Goal: Transaction & Acquisition: Purchase product/service

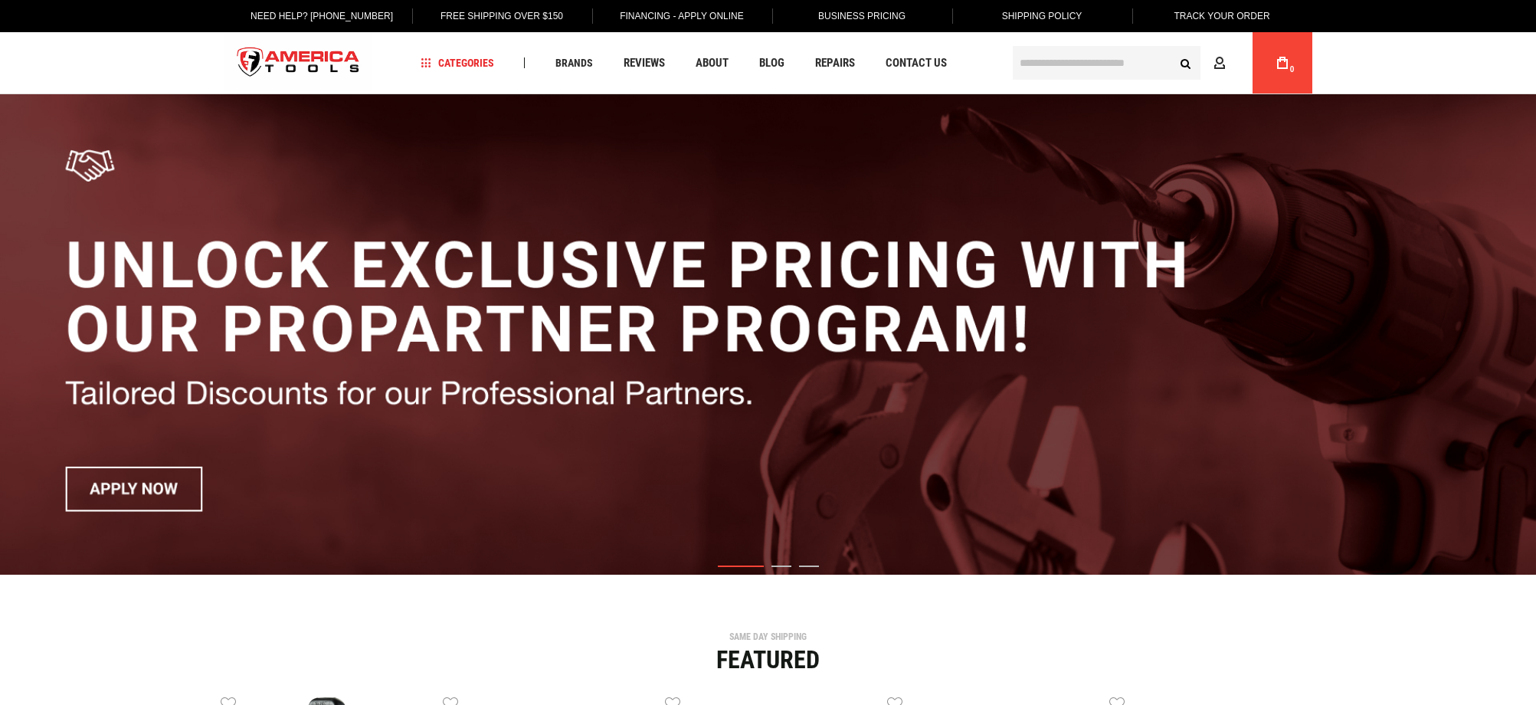
click at [1061, 65] on input "text" at bounding box center [1107, 63] width 188 height 34
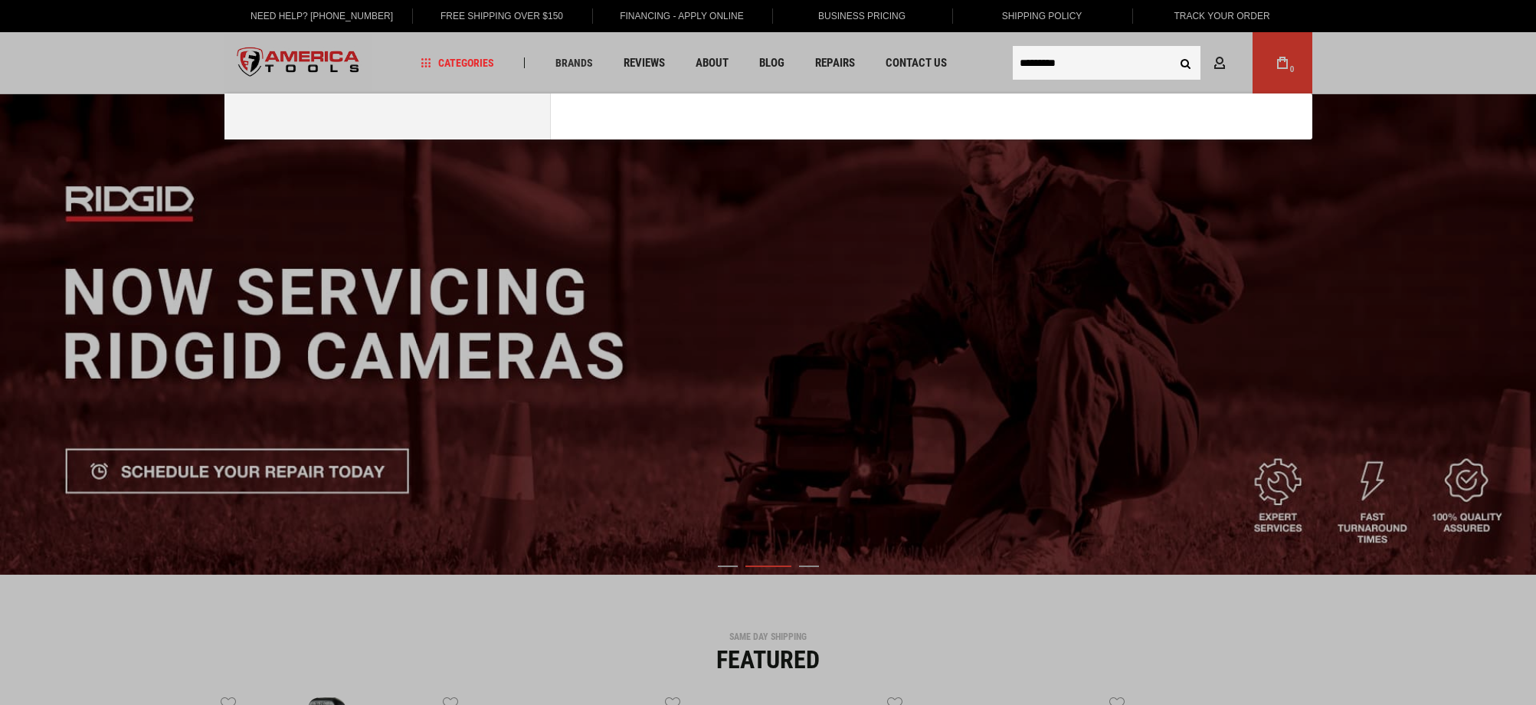
type input "*********"
click at [1171, 48] on button "Search" at bounding box center [1185, 62] width 29 height 29
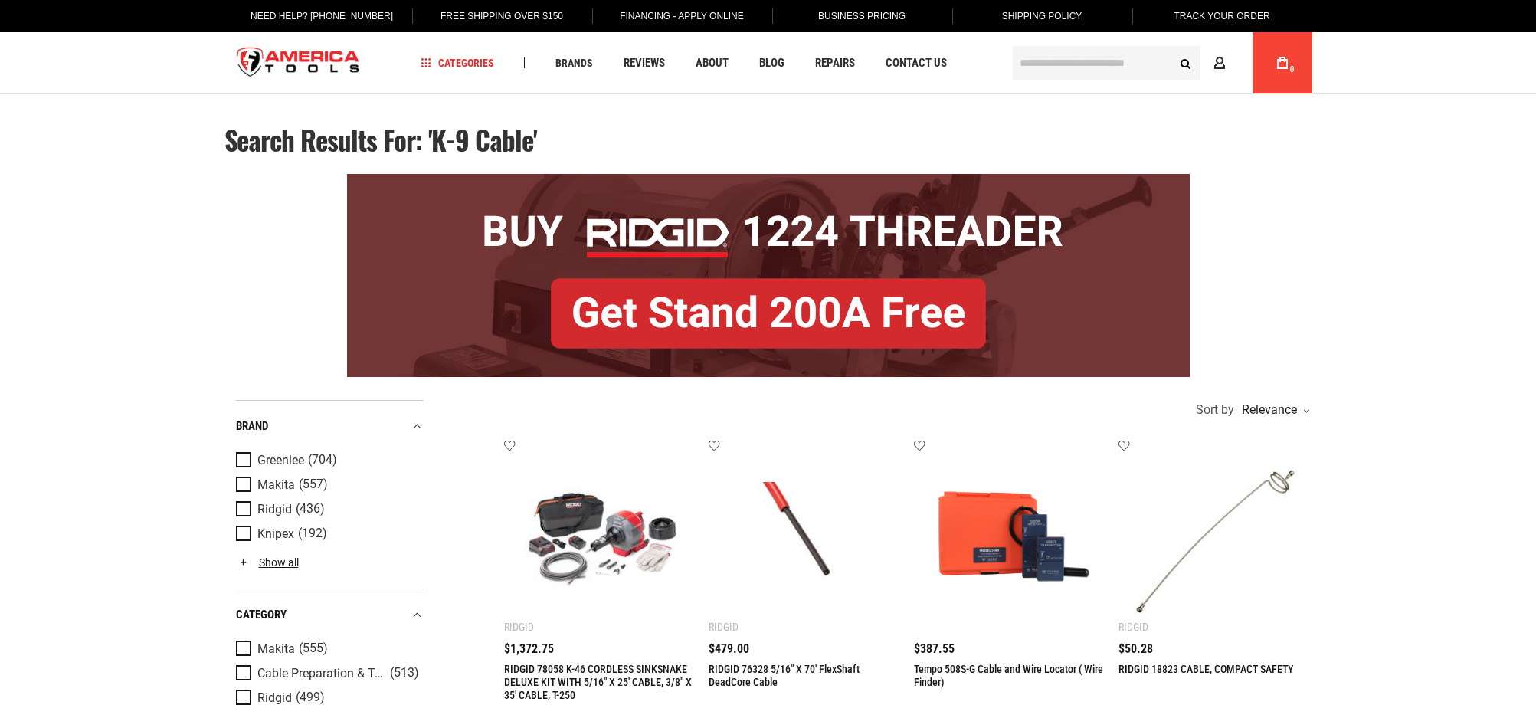
click at [1049, 59] on input "text" at bounding box center [1107, 63] width 188 height 34
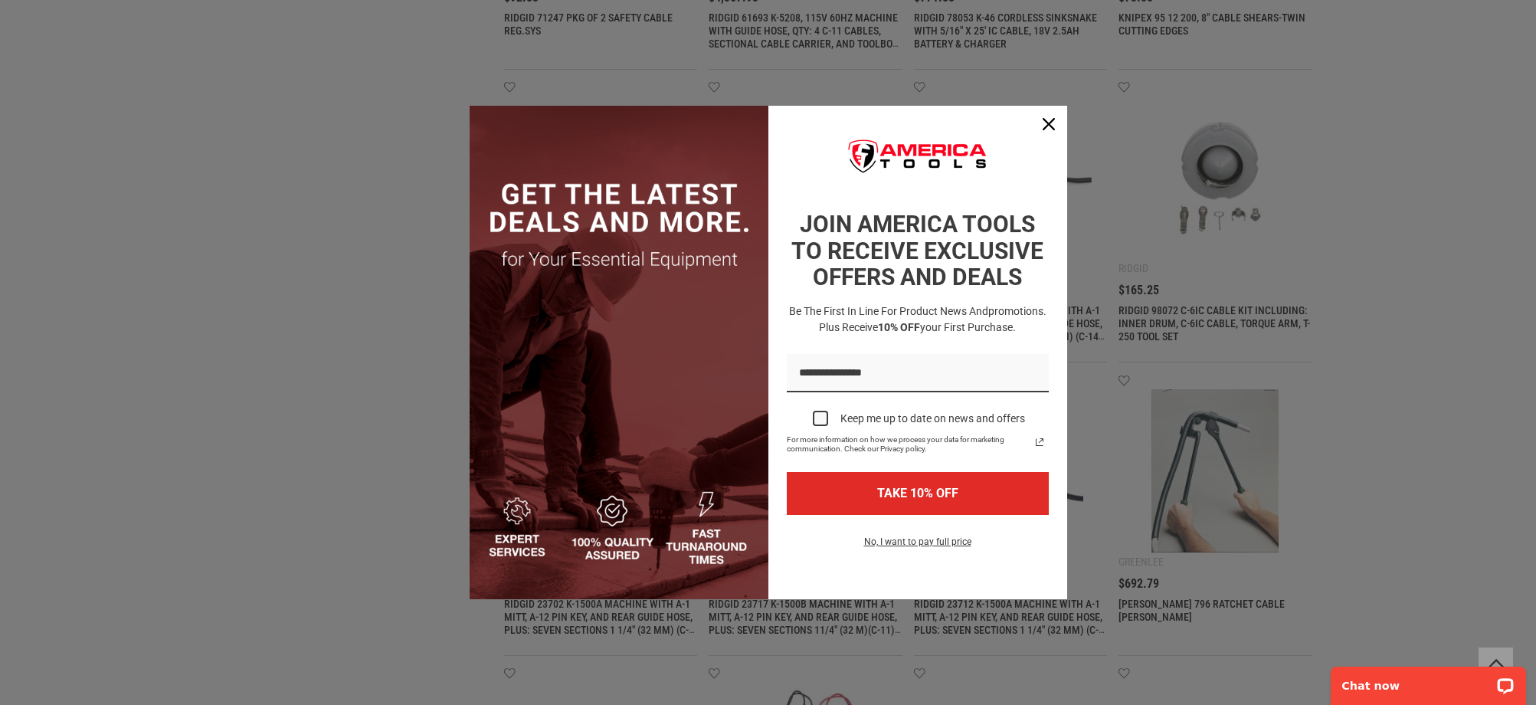
scroll to position [1379, 0]
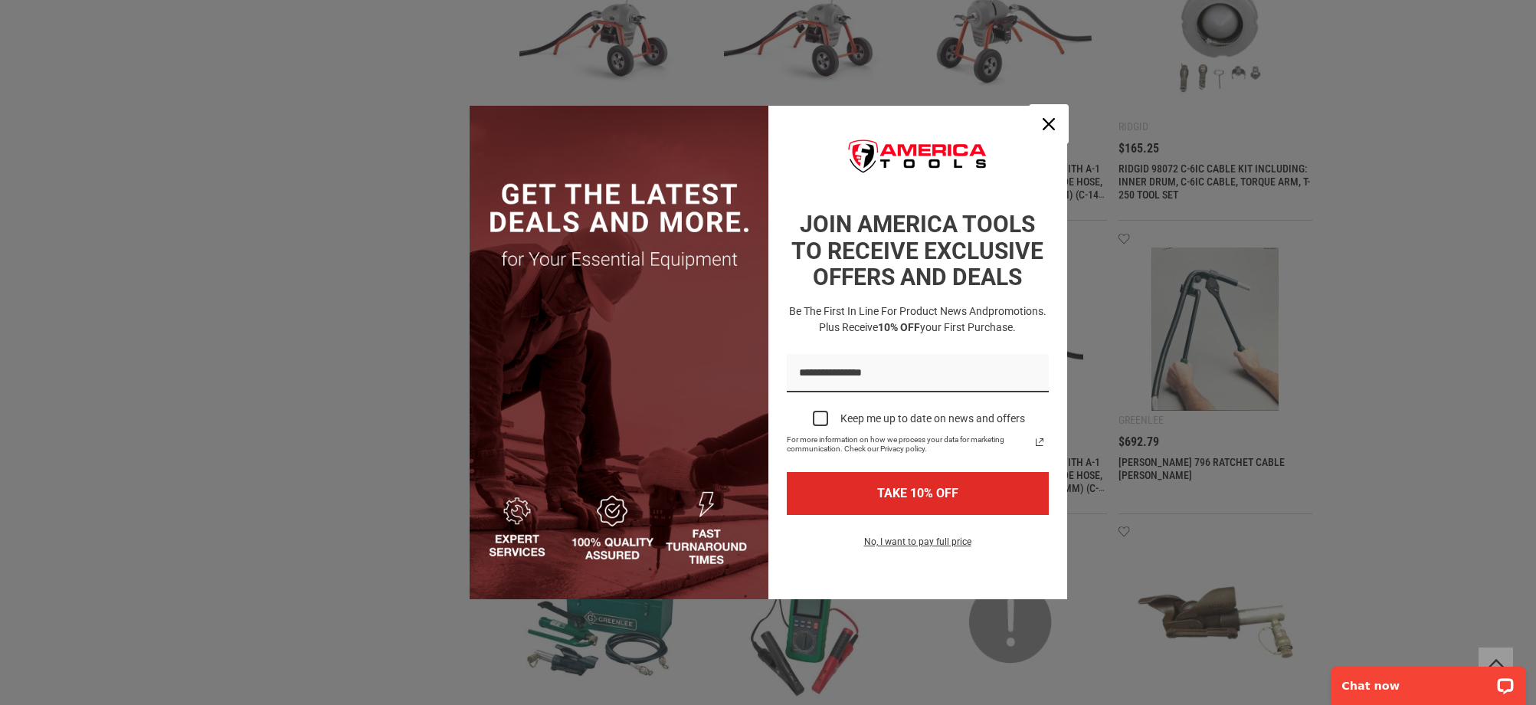
click at [1050, 129] on icon "close icon" at bounding box center [1049, 124] width 12 height 12
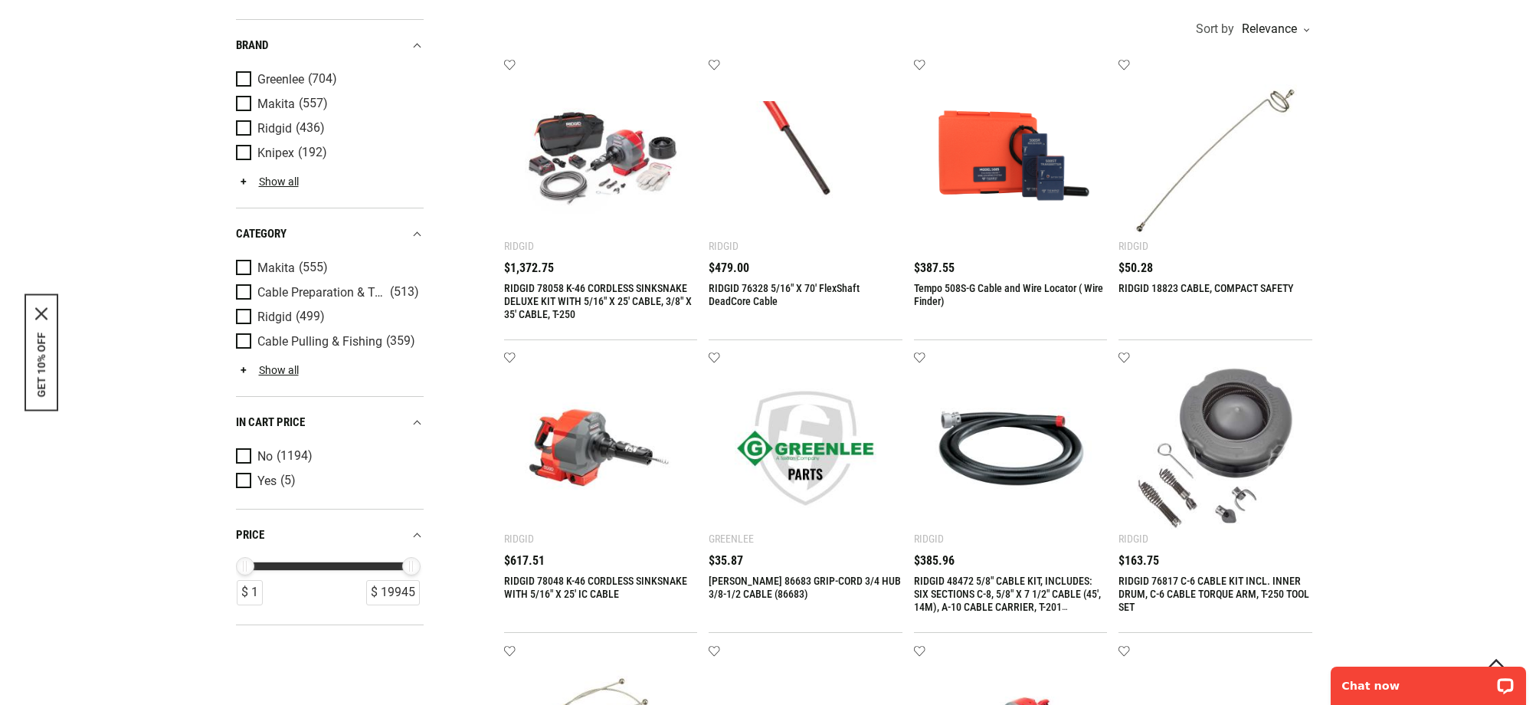
scroll to position [0, 0]
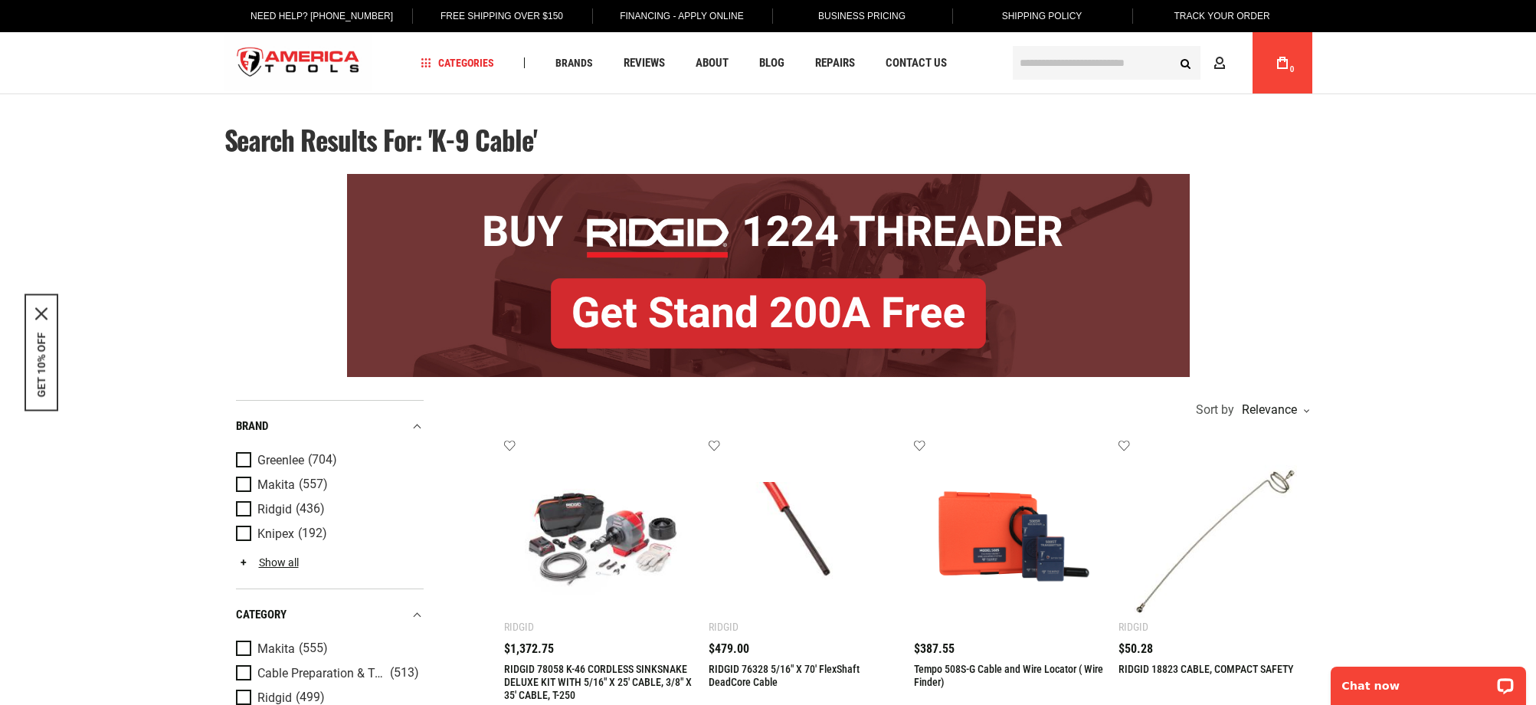
click at [1052, 67] on input "text" at bounding box center [1107, 63] width 188 height 34
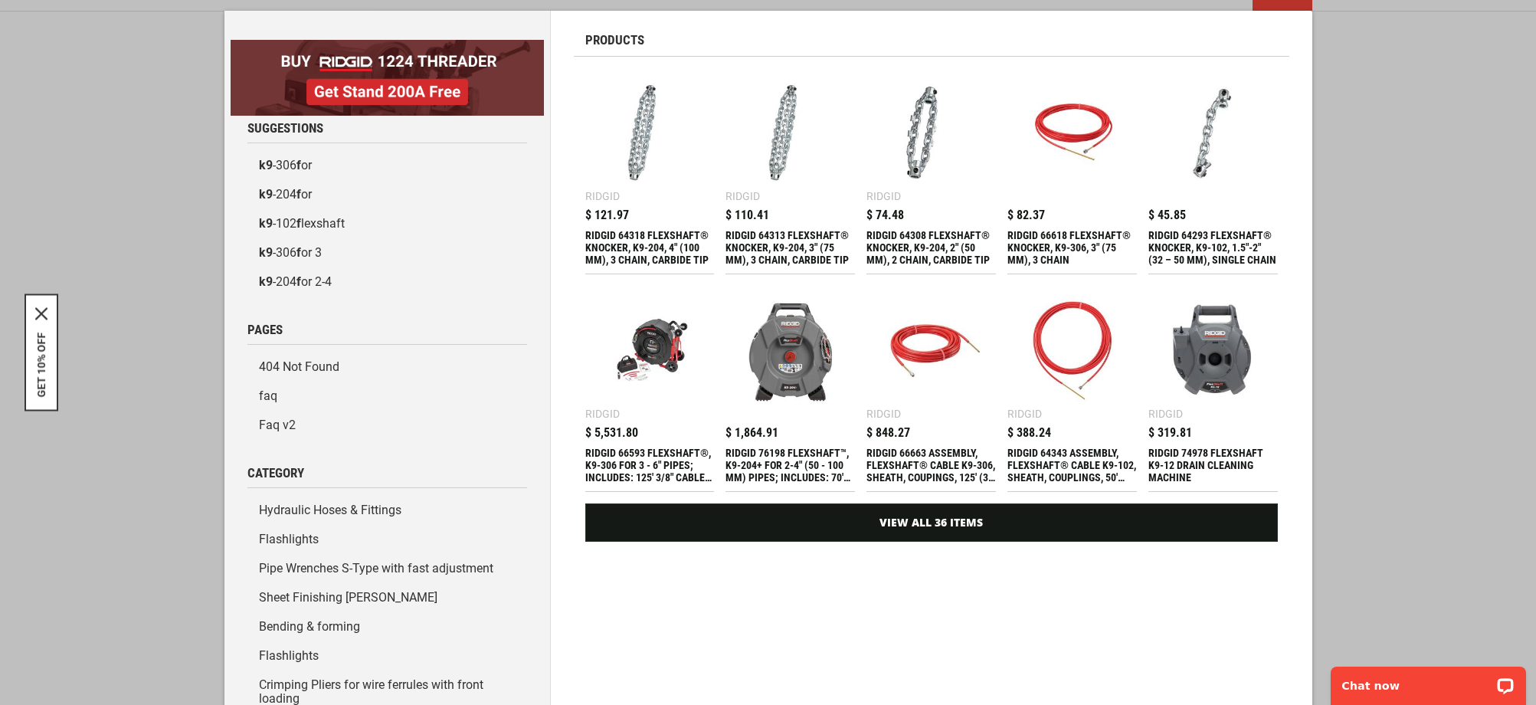
scroll to position [94, 0]
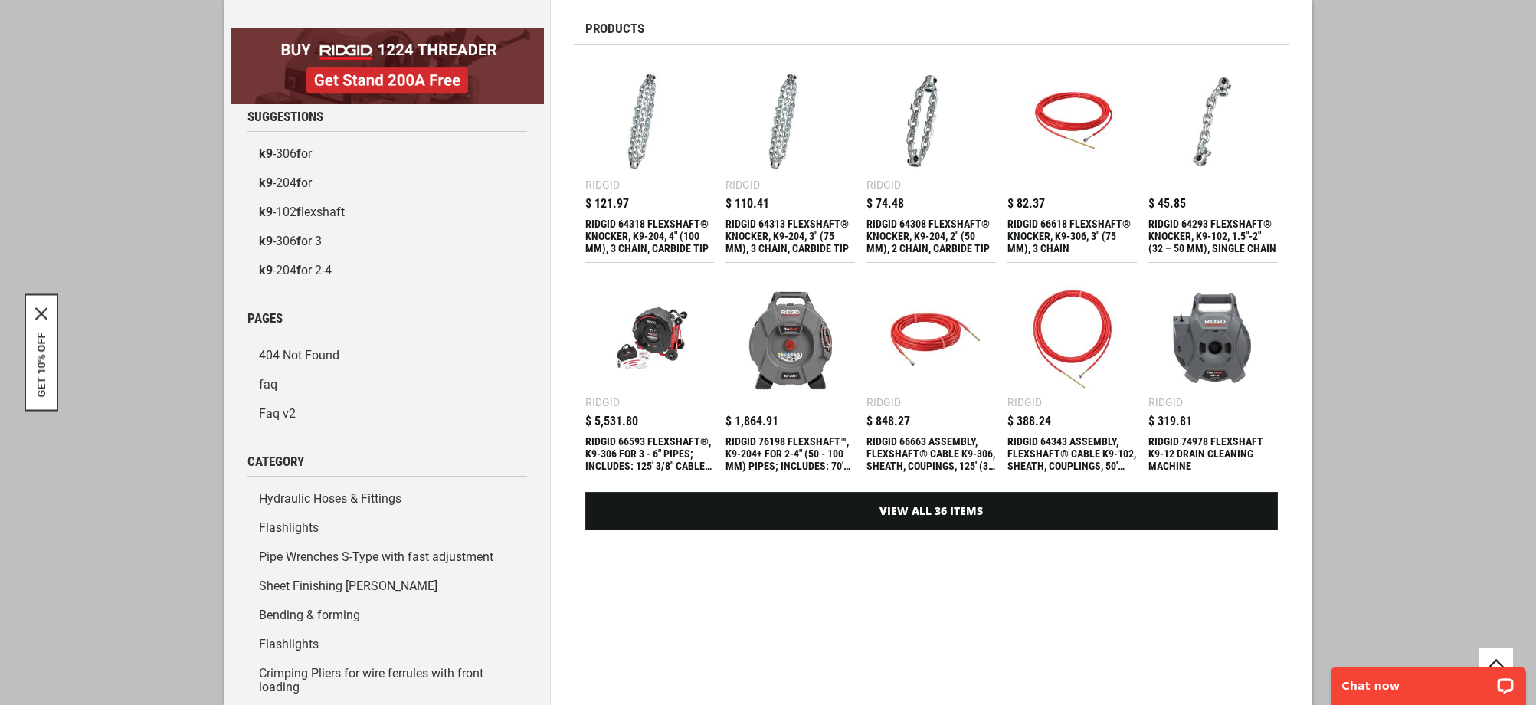
type input "****"
click at [1075, 452] on div "RIDGID 64343 ASSEMBLY, FLEXSHAFT® CABLE K9-102, SHEATH, COUPLINGS, 50' (15,2 M)" at bounding box center [1071, 453] width 129 height 37
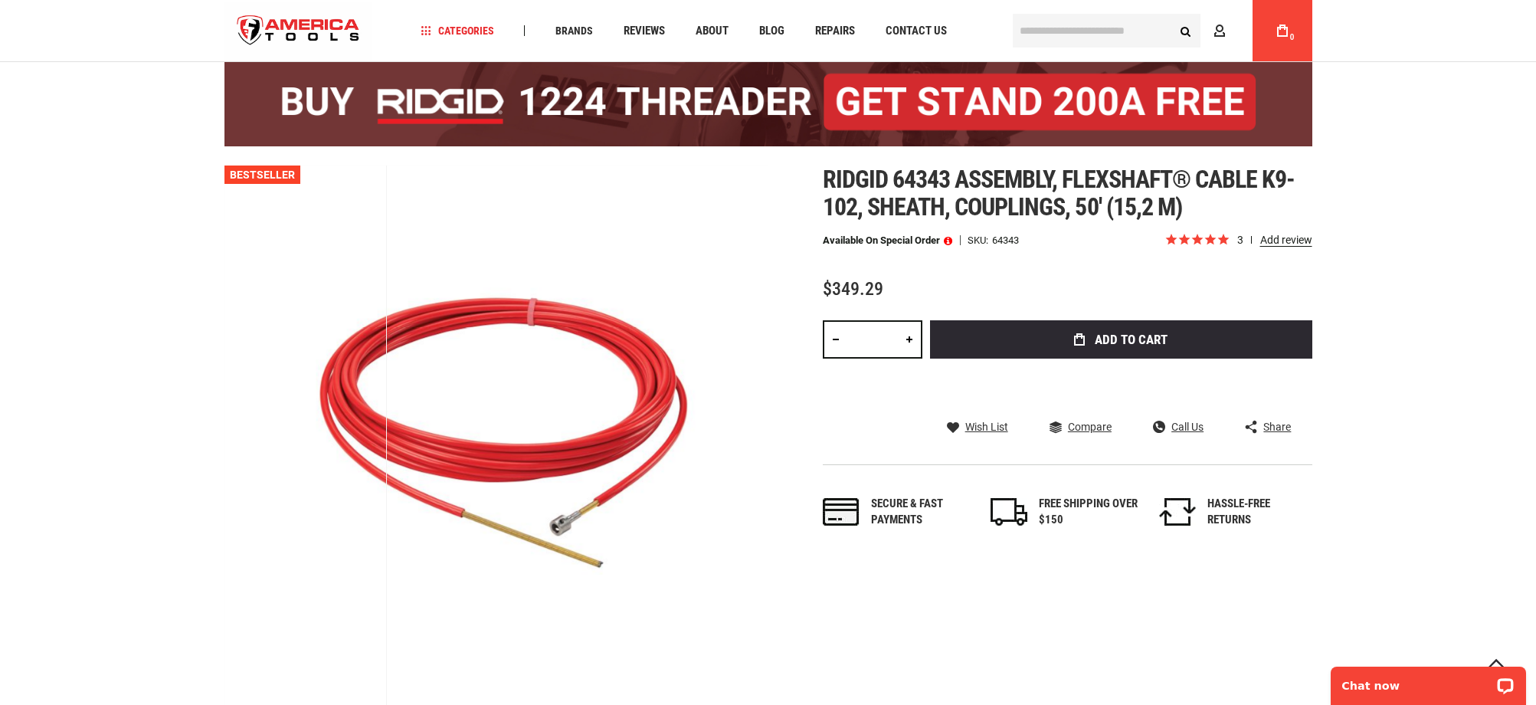
scroll to position [97, 0]
click at [1022, 185] on span "Ridgid 64343 assembly, flexshaft® cable k9-102, sheath, couplings, 50' (15,2 m)" at bounding box center [1059, 193] width 473 height 57
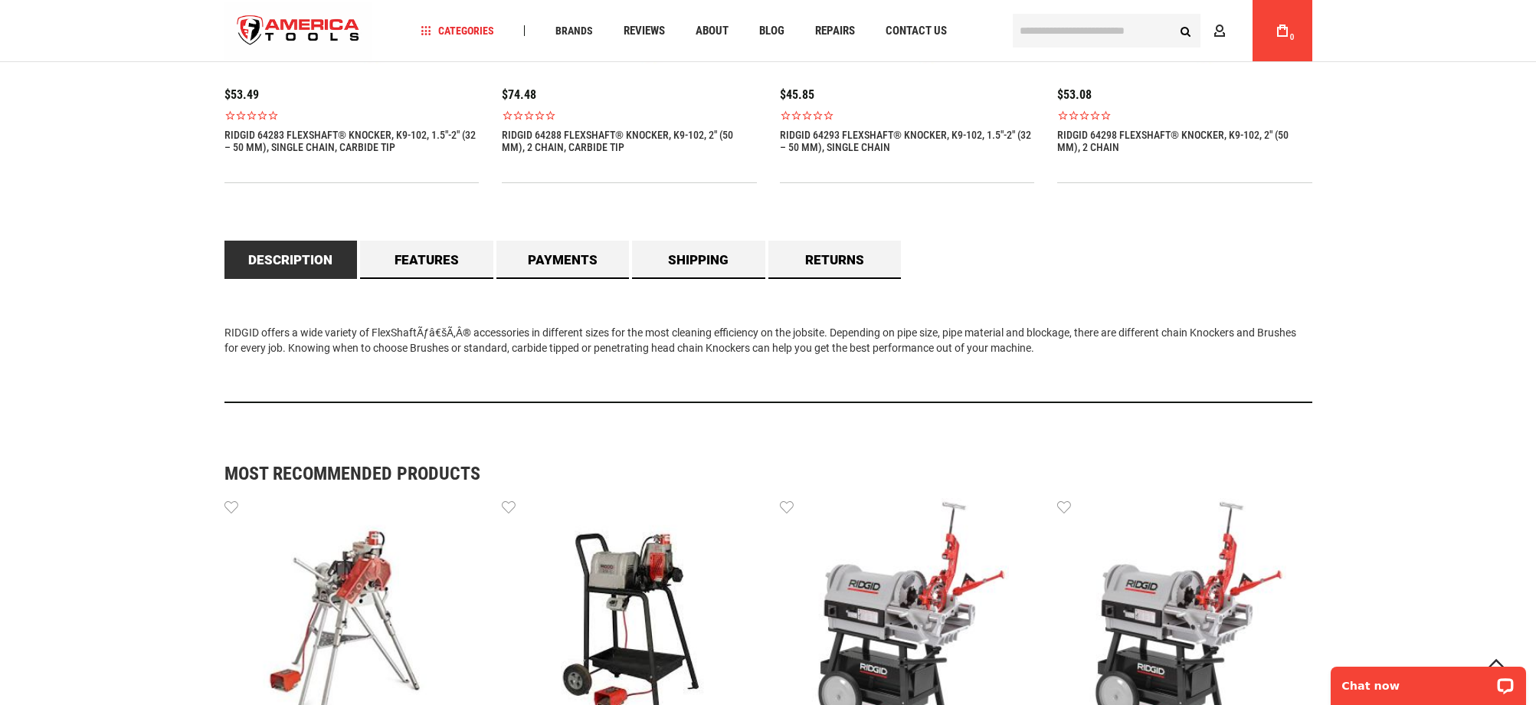
scroll to position [1292, 0]
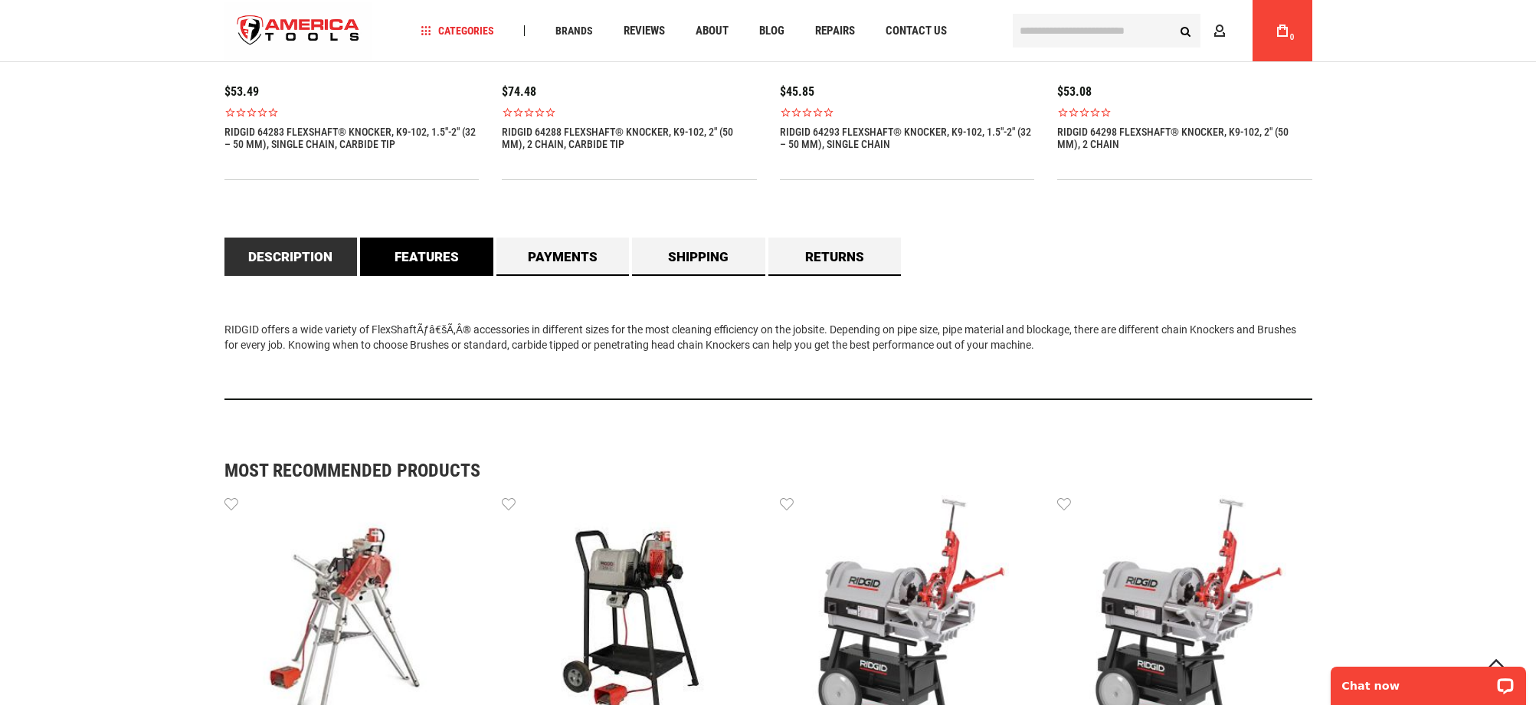
click at [443, 262] on link "Features" at bounding box center [426, 256] width 133 height 38
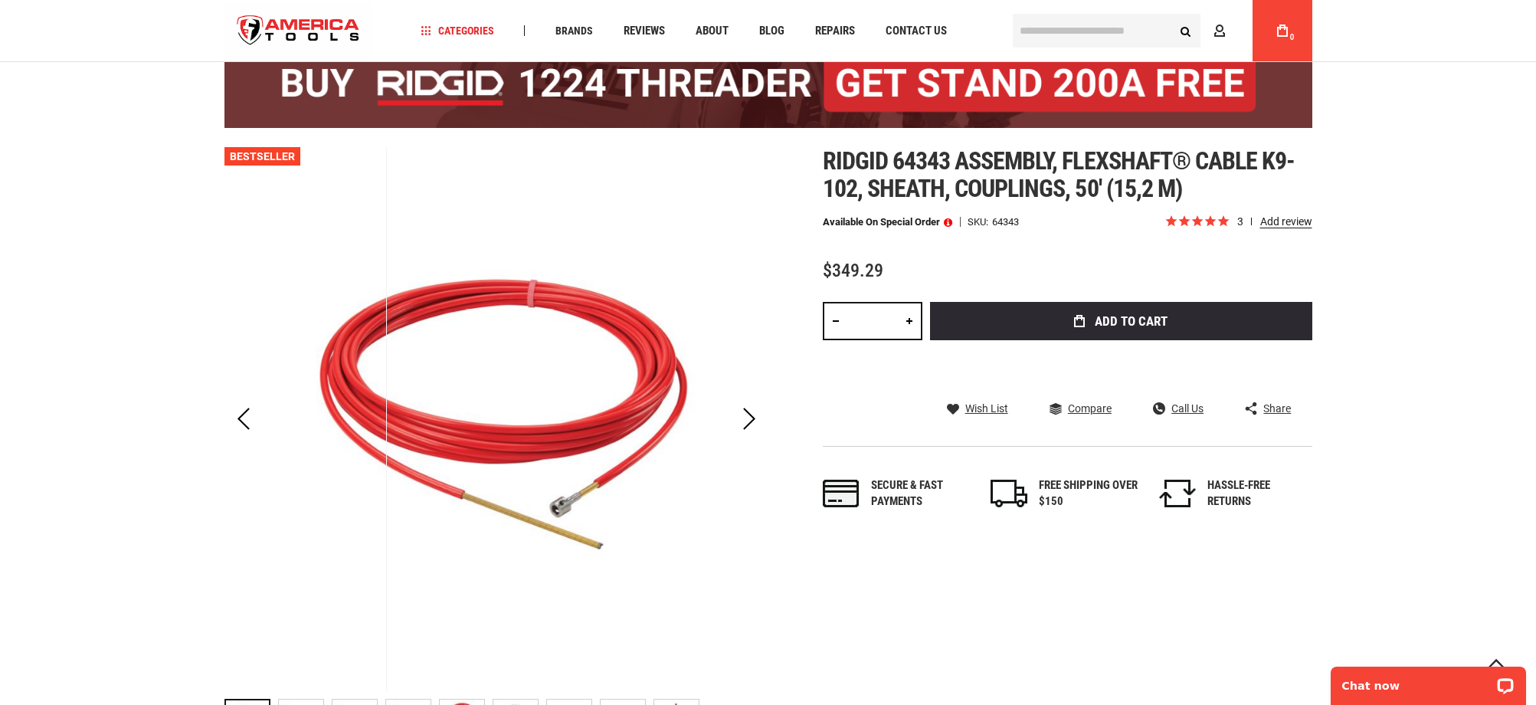
scroll to position [109, 0]
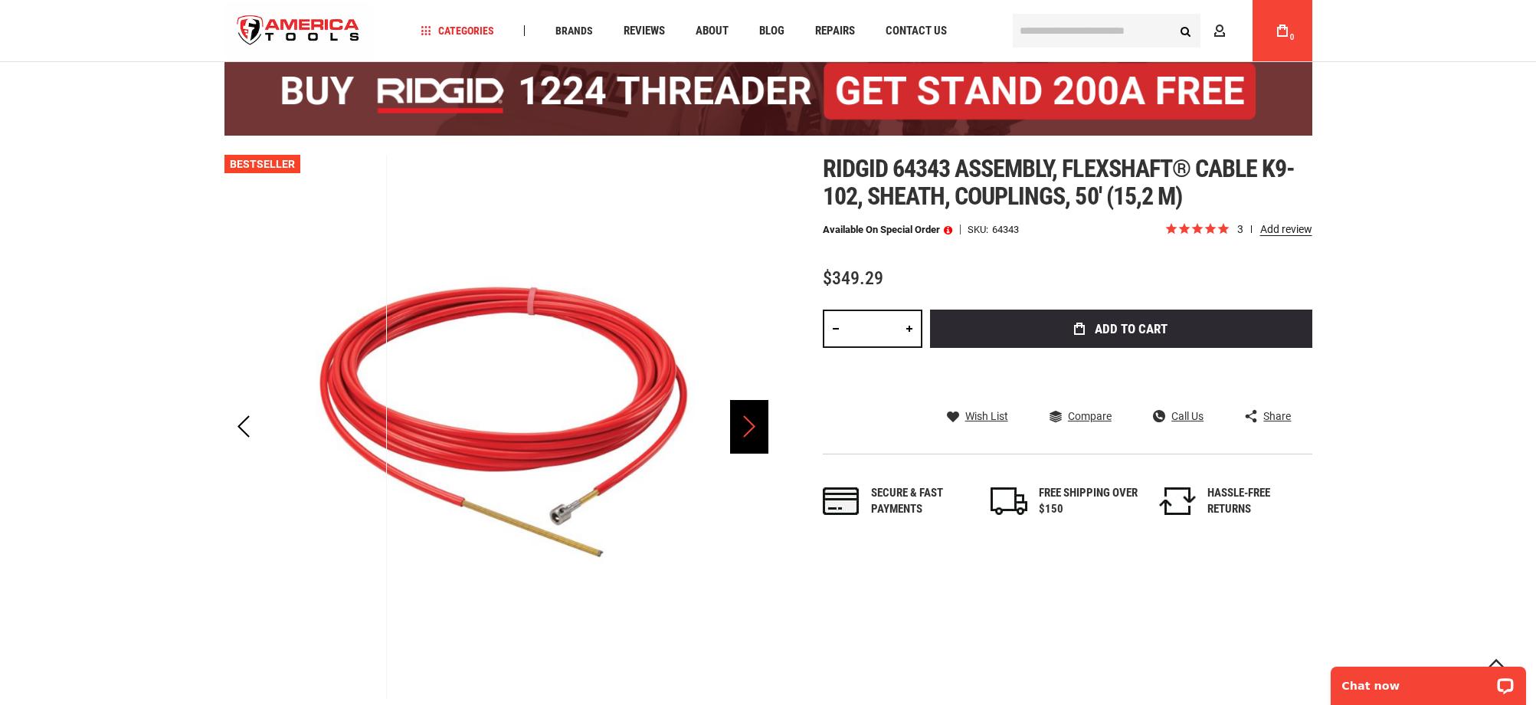
click at [748, 428] on div "Next" at bounding box center [749, 427] width 38 height 54
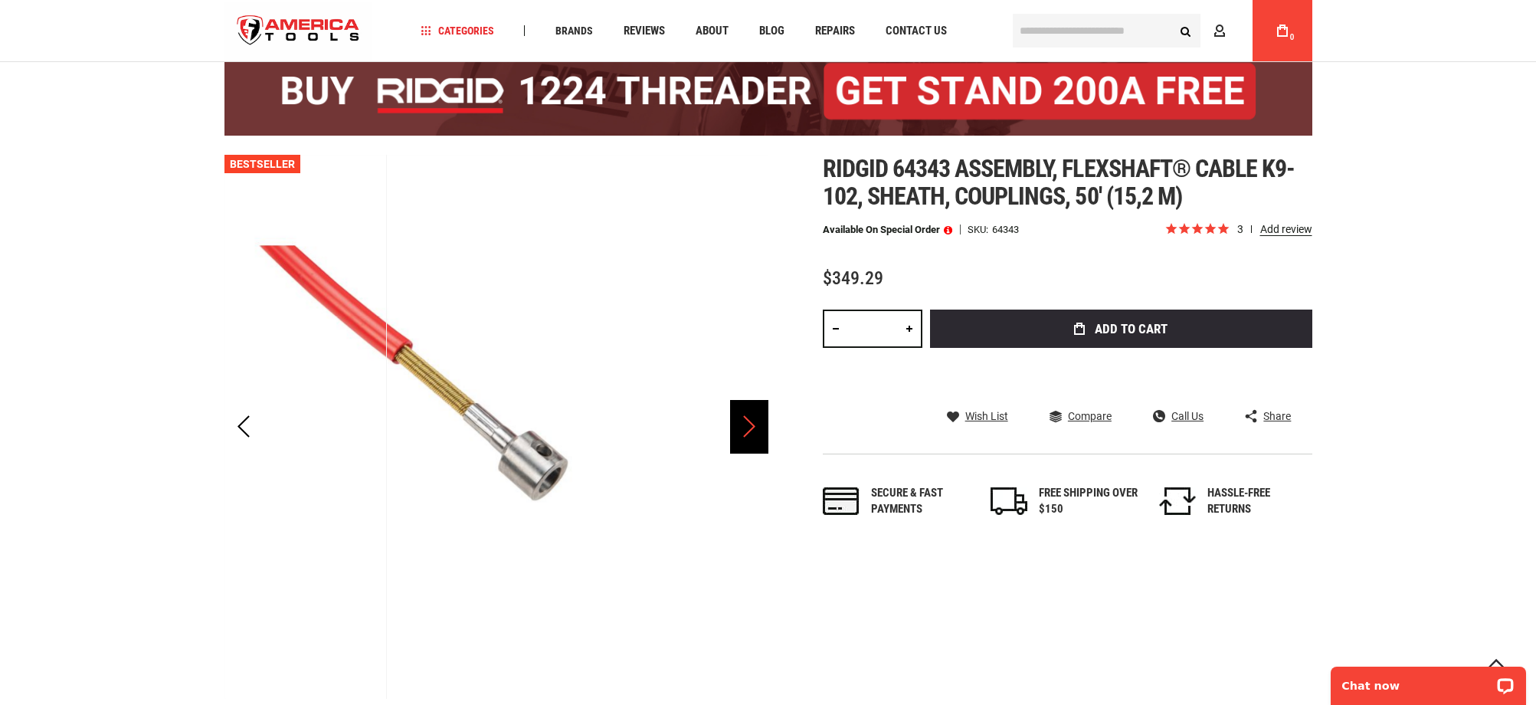
click at [748, 428] on div "Next" at bounding box center [749, 427] width 38 height 54
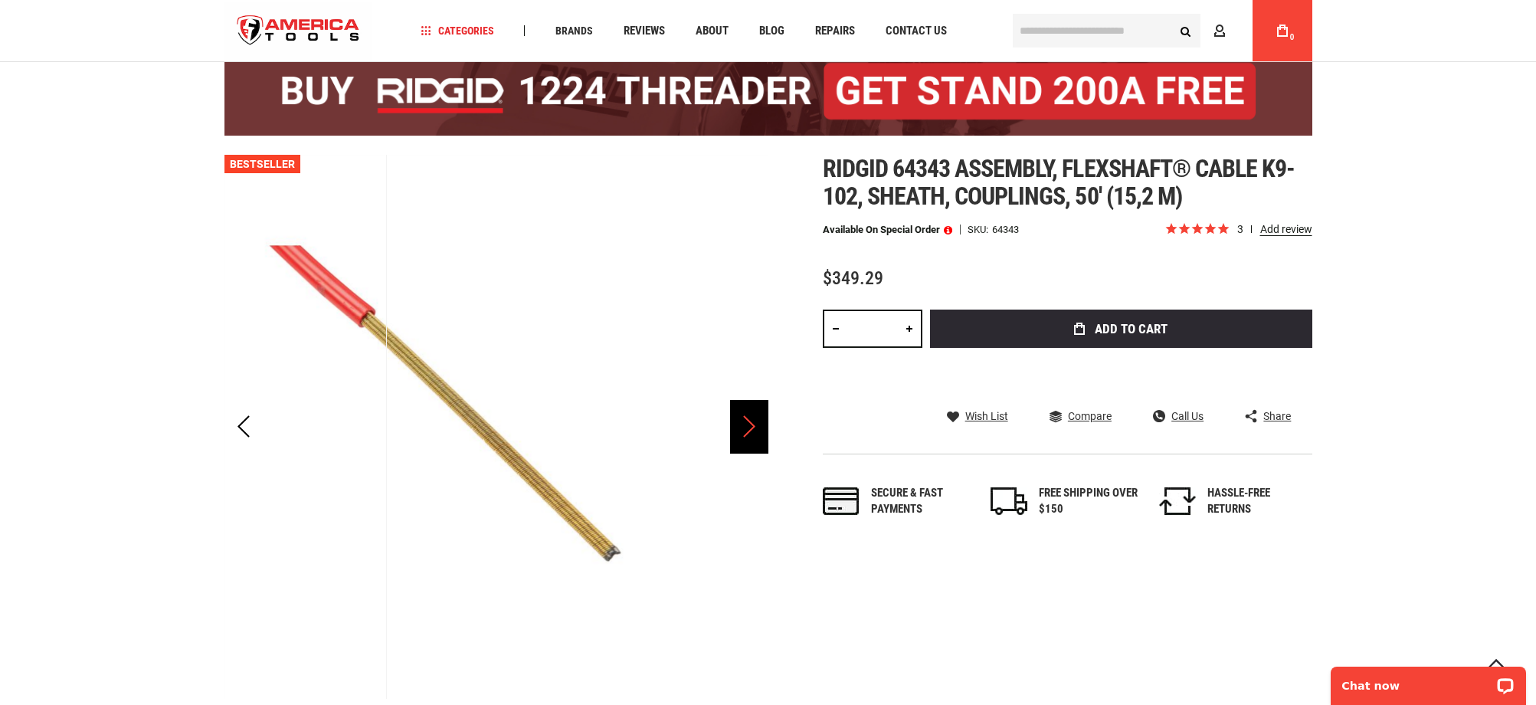
click at [748, 428] on div "Next" at bounding box center [749, 427] width 38 height 54
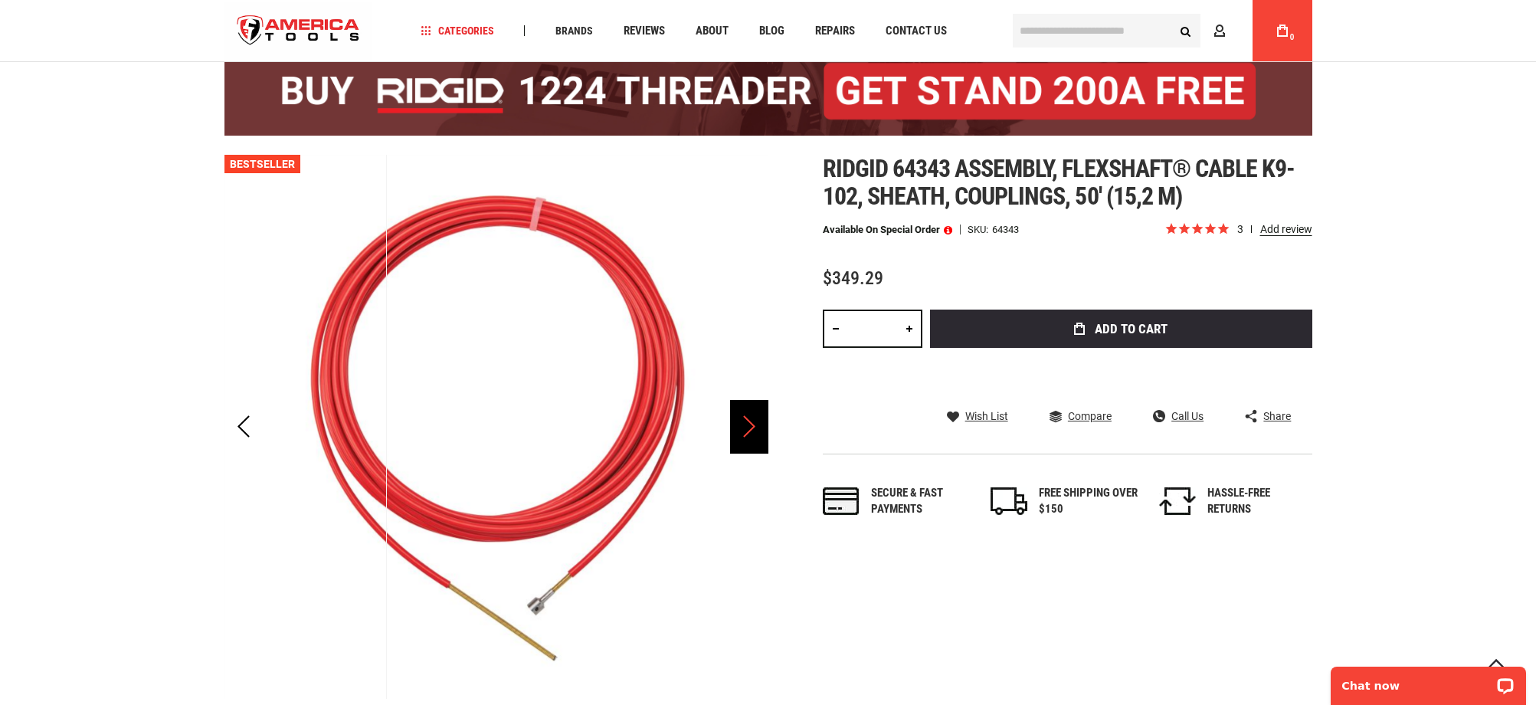
click at [748, 428] on div "Next" at bounding box center [749, 427] width 38 height 54
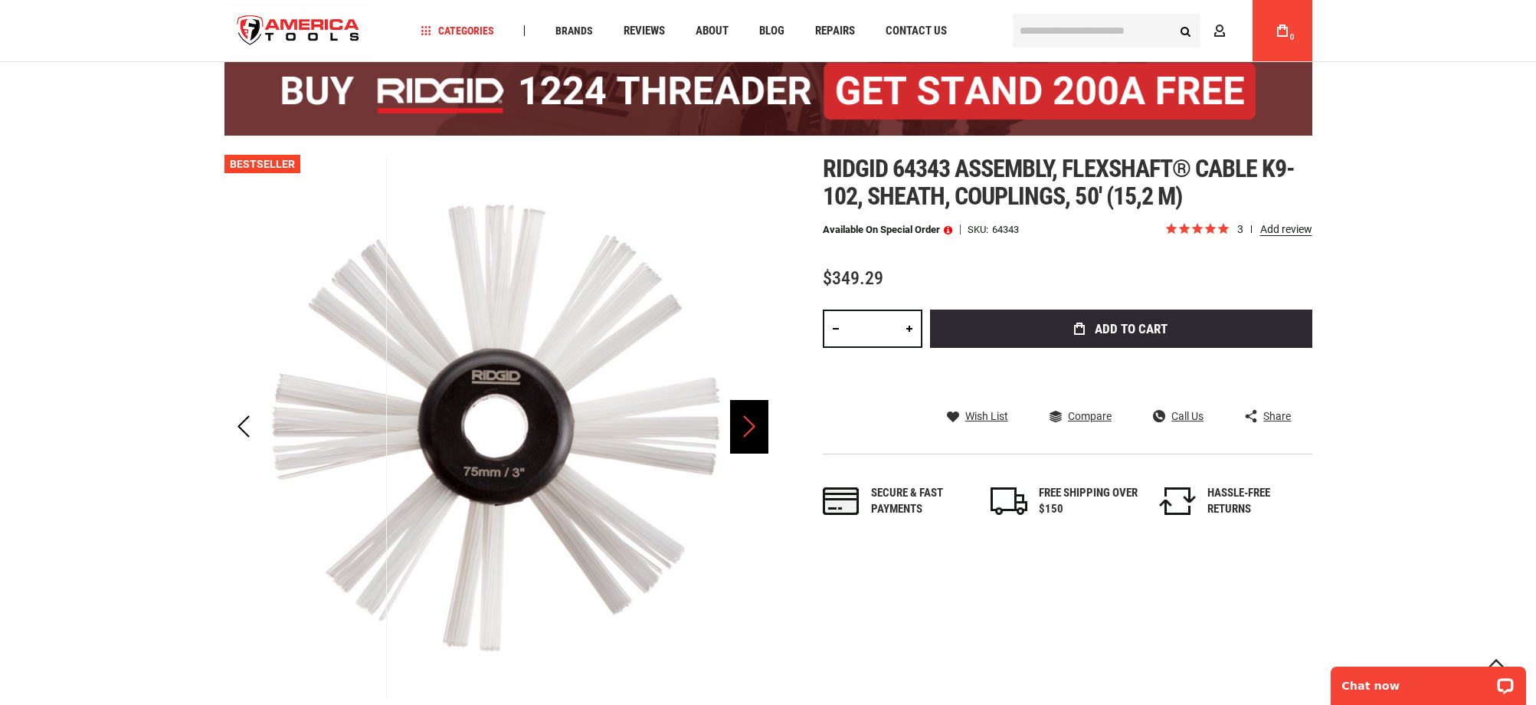
click at [748, 428] on div "Next" at bounding box center [749, 427] width 38 height 54
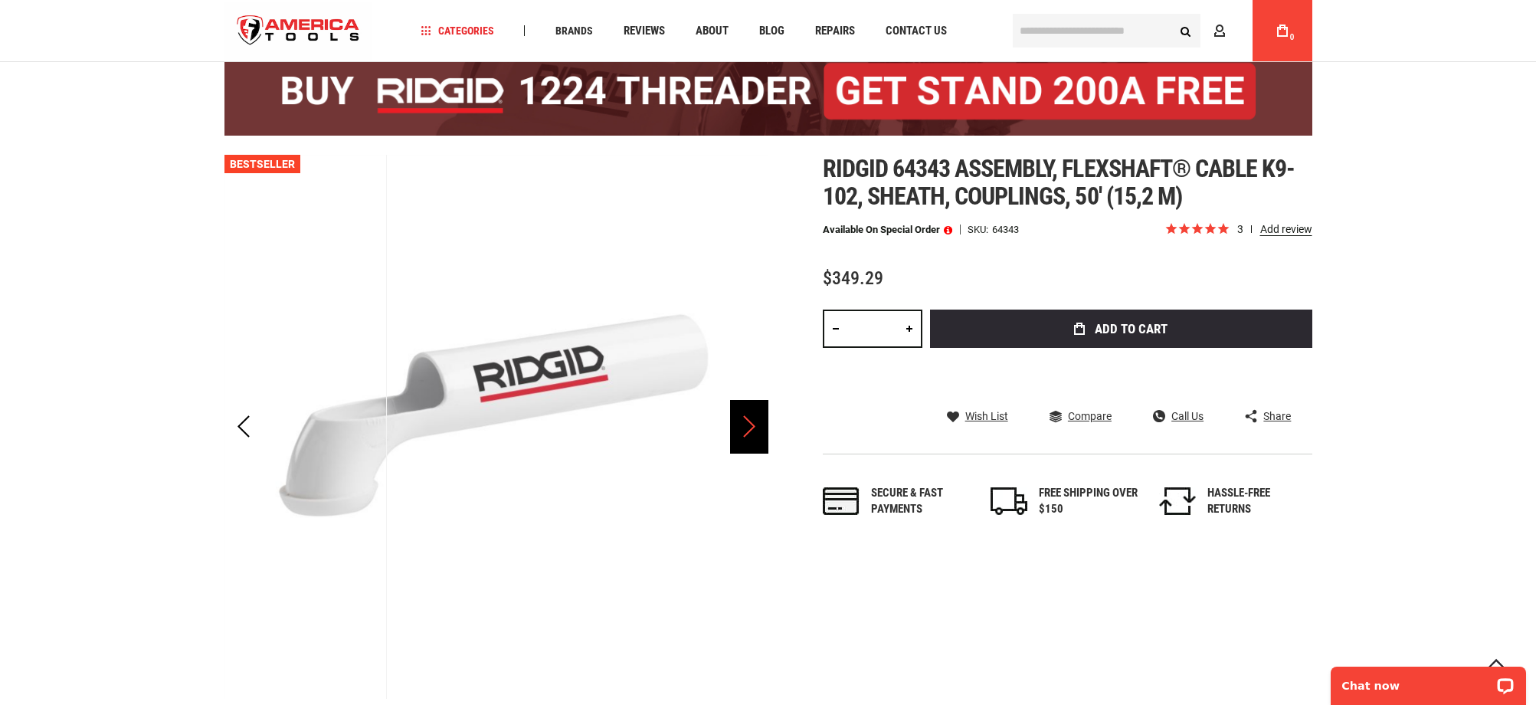
click at [748, 428] on div "Next" at bounding box center [749, 427] width 38 height 54
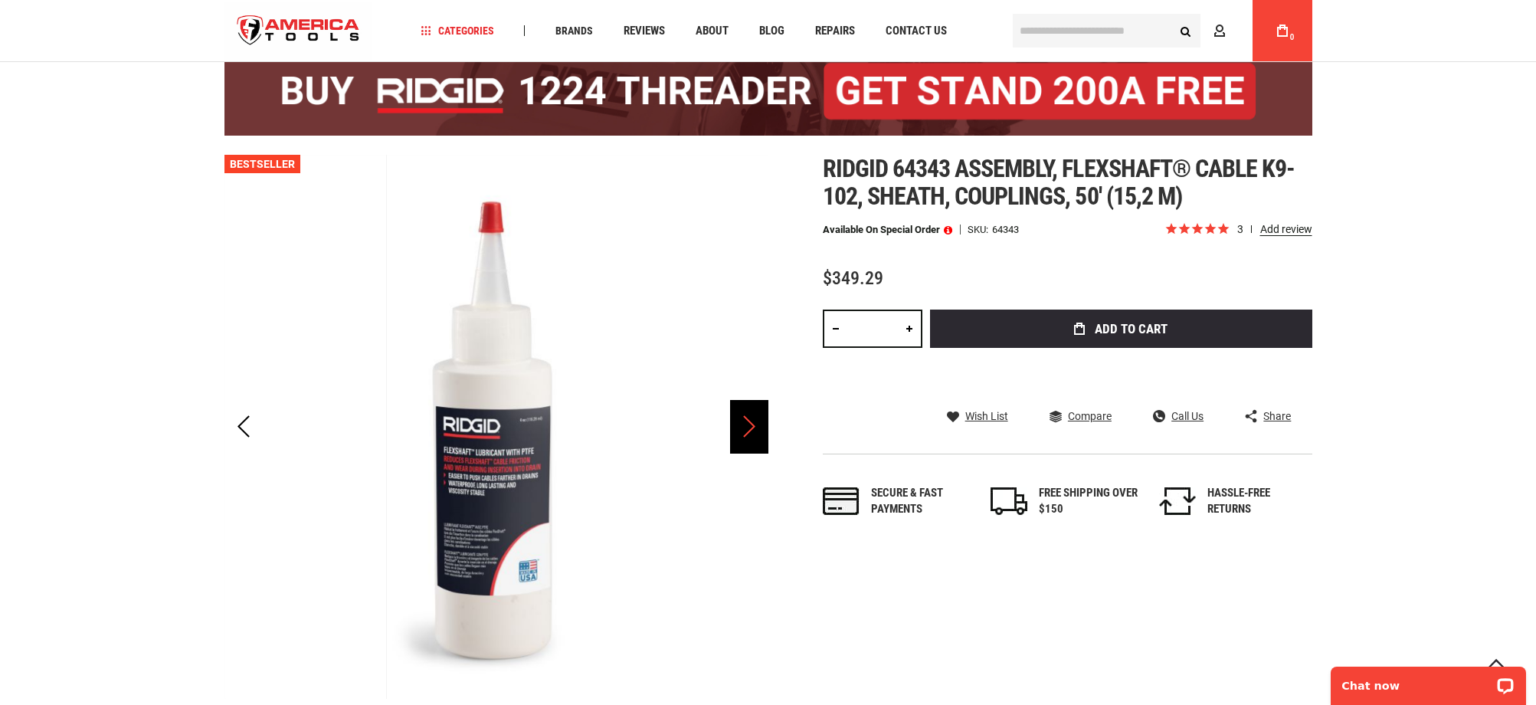
click at [748, 428] on div "Next" at bounding box center [749, 427] width 38 height 54
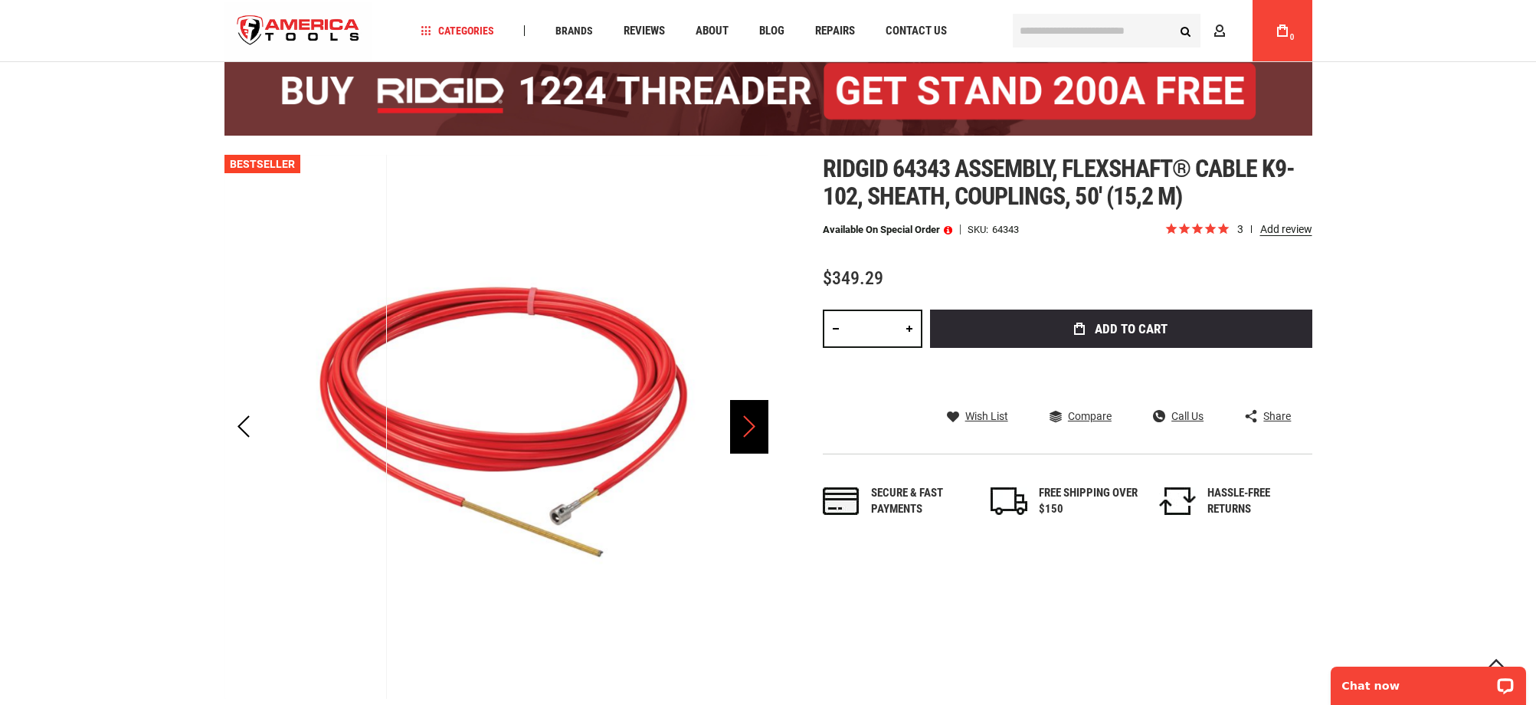
click at [748, 428] on div "Next" at bounding box center [749, 427] width 38 height 54
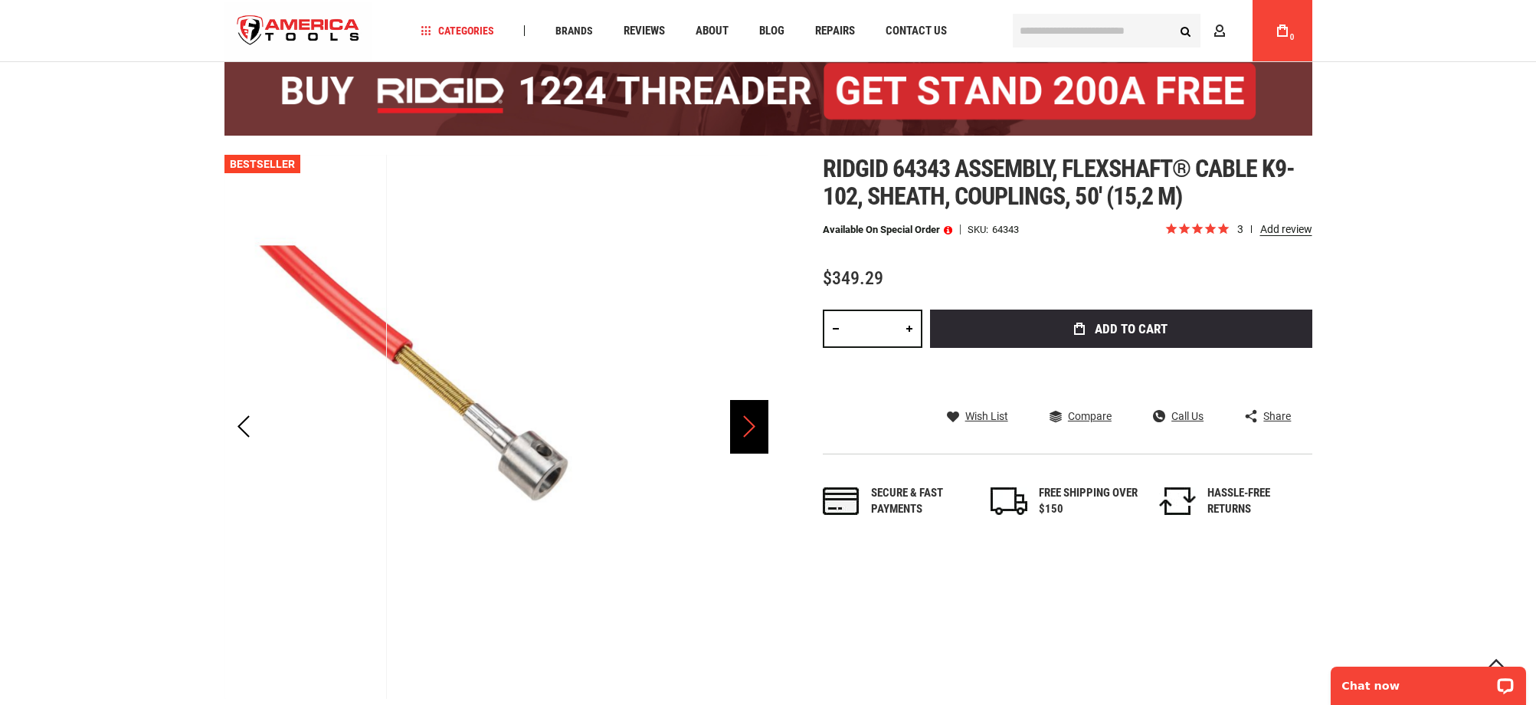
click at [748, 428] on div "Next" at bounding box center [749, 427] width 38 height 54
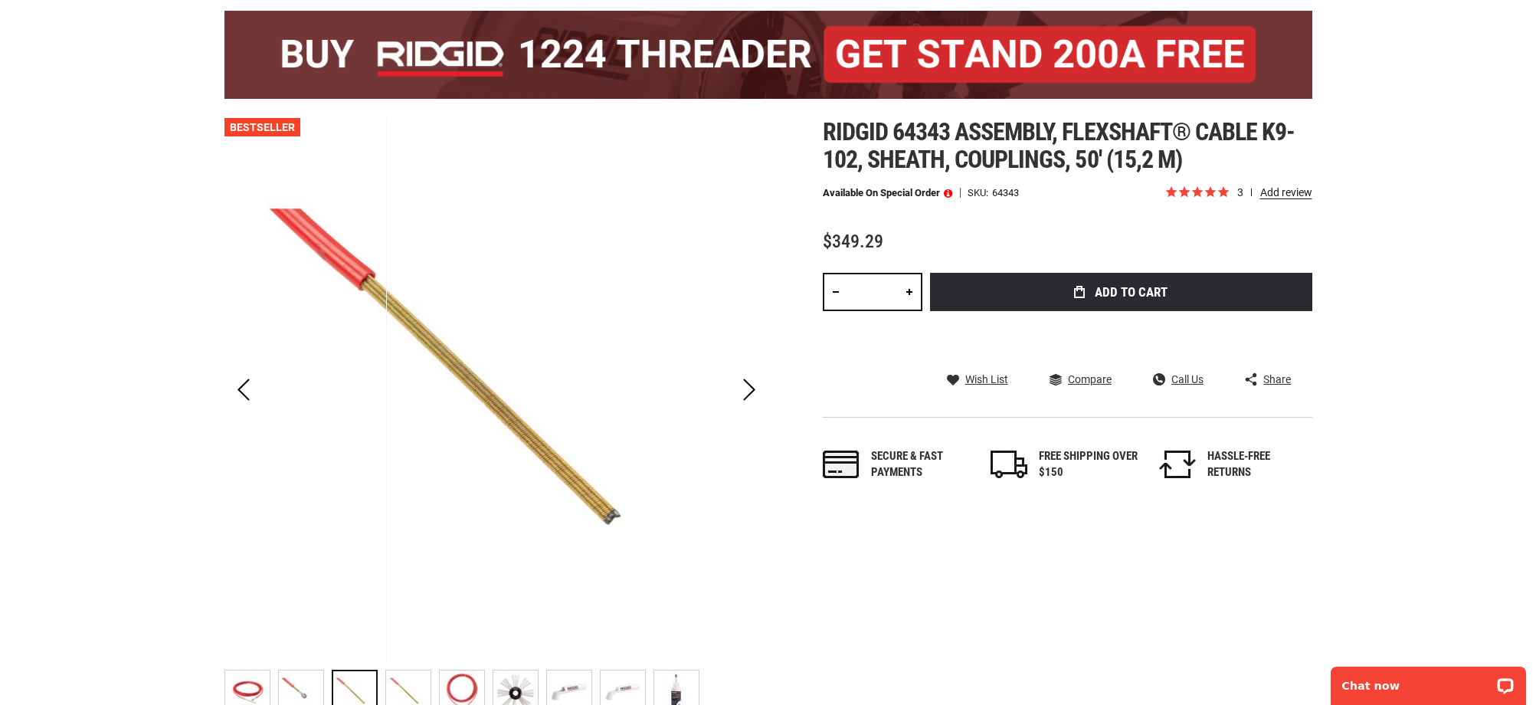
scroll to position [0, 0]
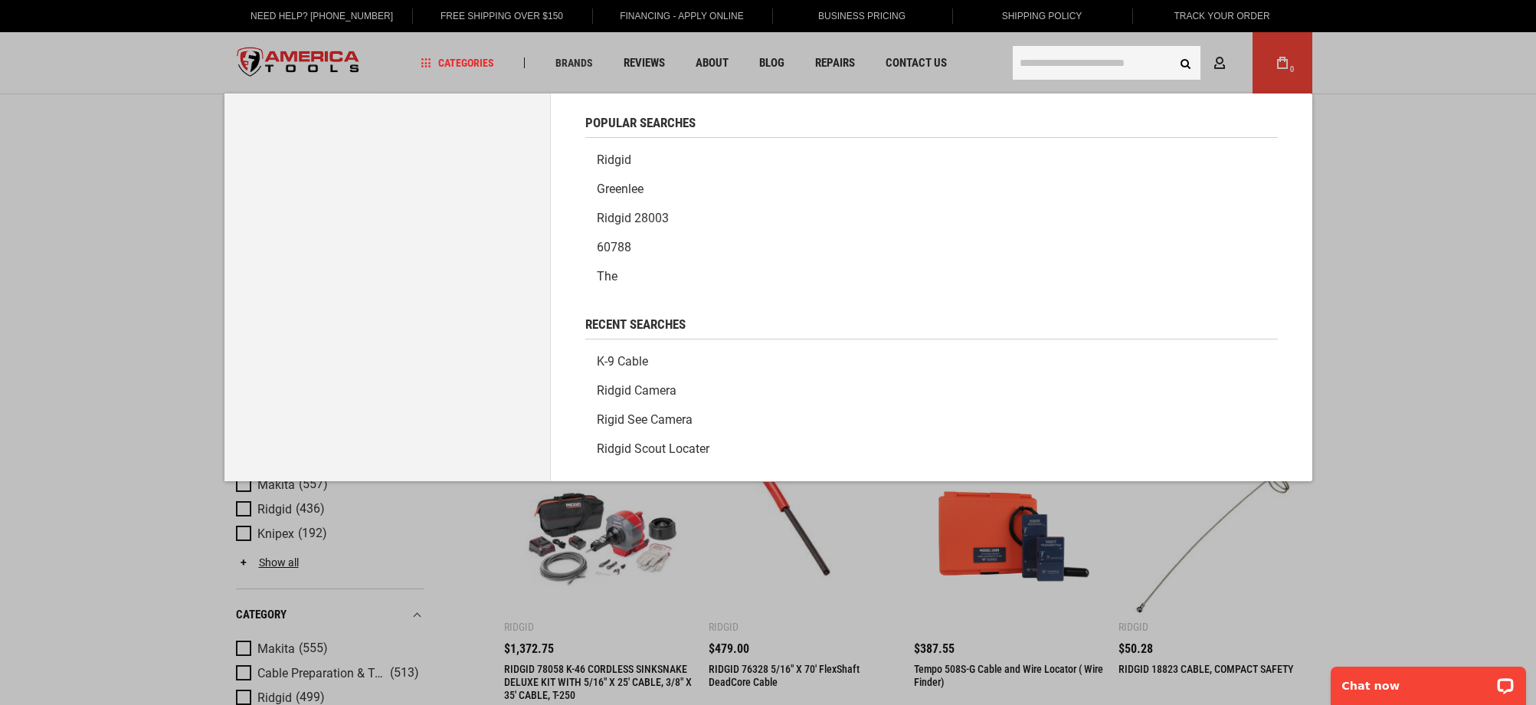
click at [1065, 65] on input "text" at bounding box center [1107, 63] width 188 height 34
click at [626, 363] on link "k-9 cable" at bounding box center [931, 361] width 692 height 29
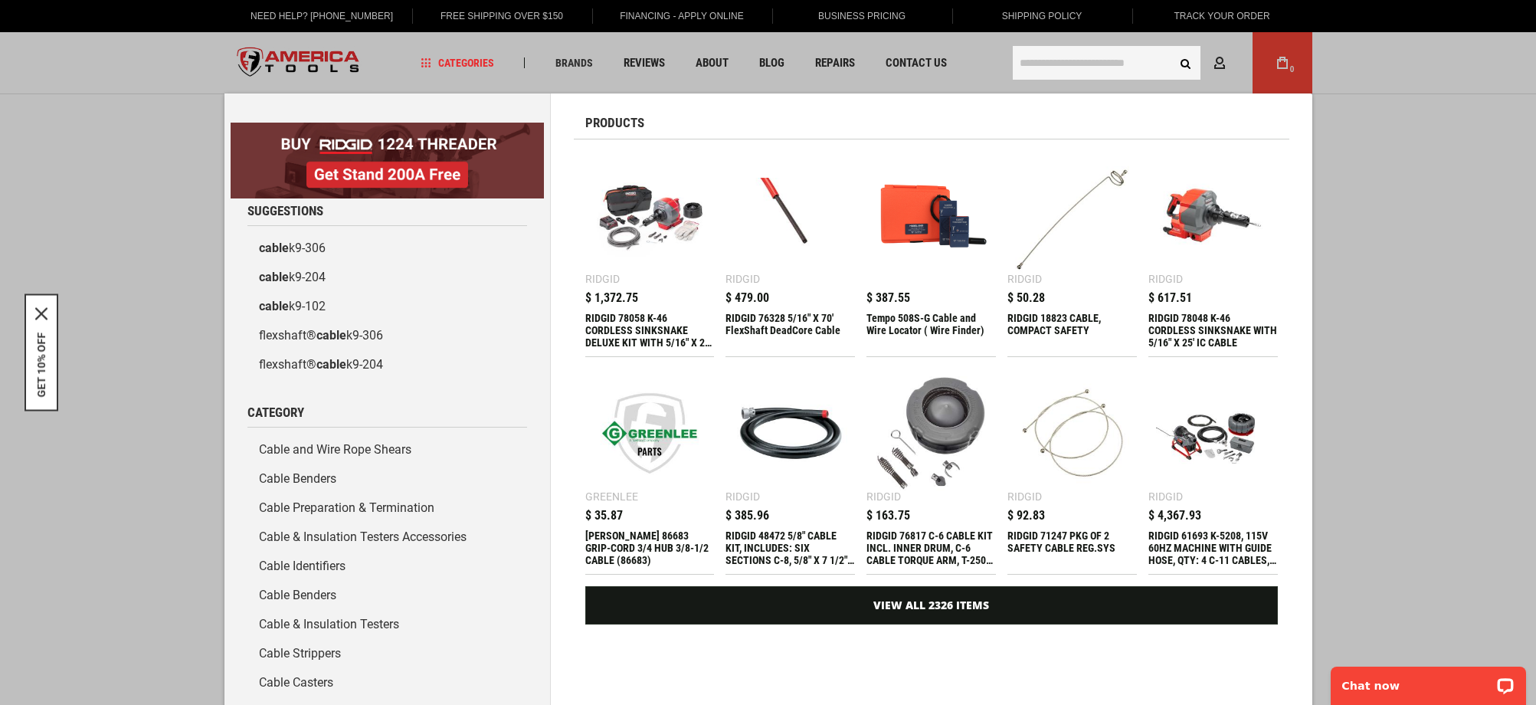
click at [1074, 58] on input "text" at bounding box center [1107, 63] width 188 height 34
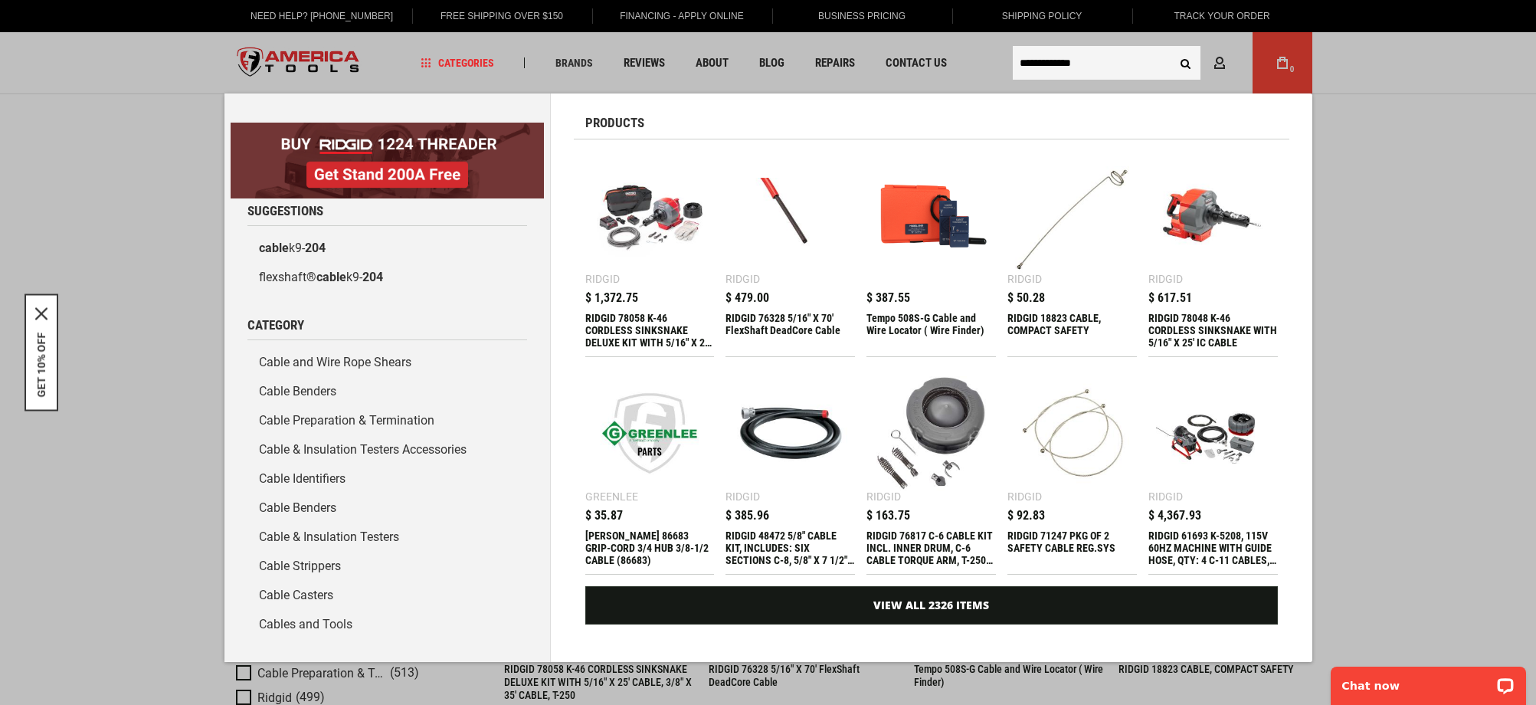
click at [1131, 64] on input "**********" at bounding box center [1107, 63] width 188 height 34
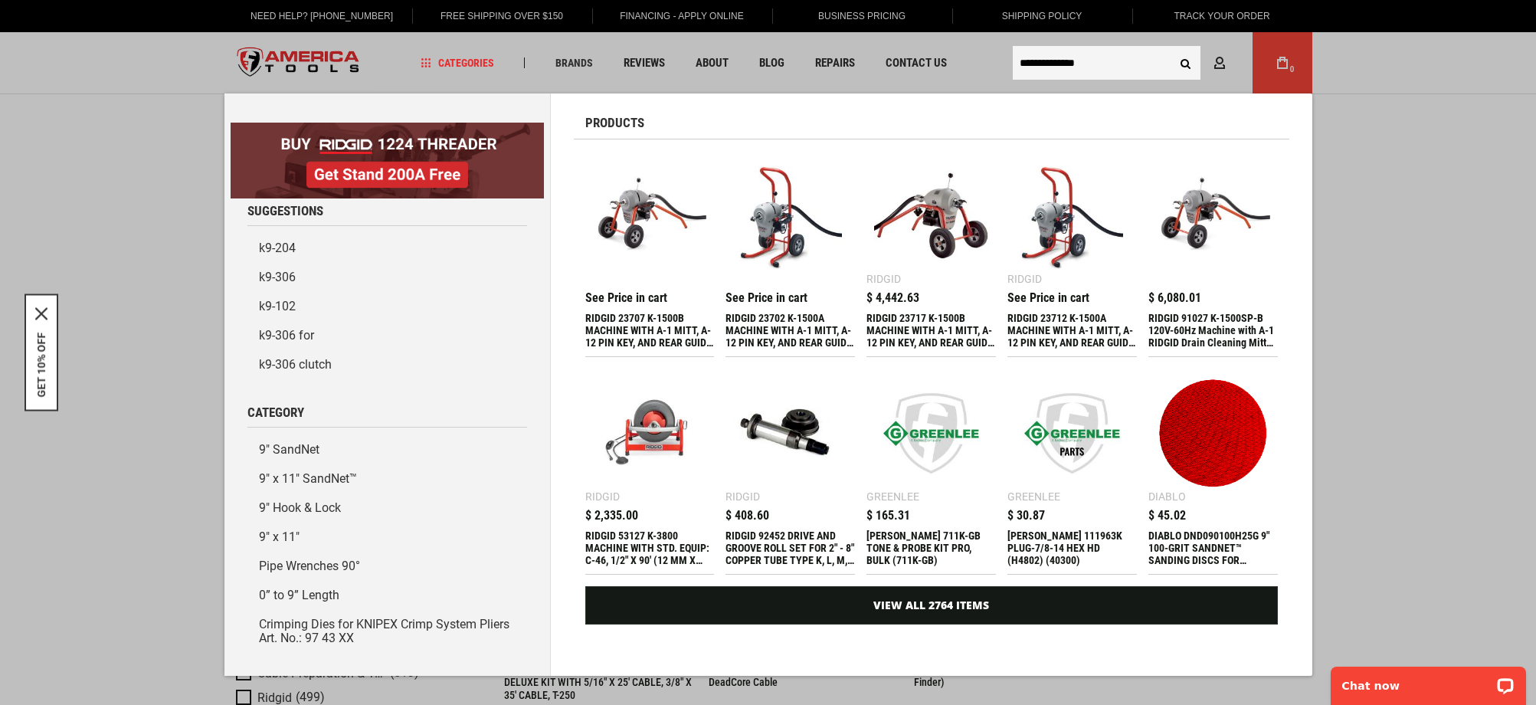
type input "**********"
click at [1171, 48] on button "Search" at bounding box center [1185, 62] width 29 height 29
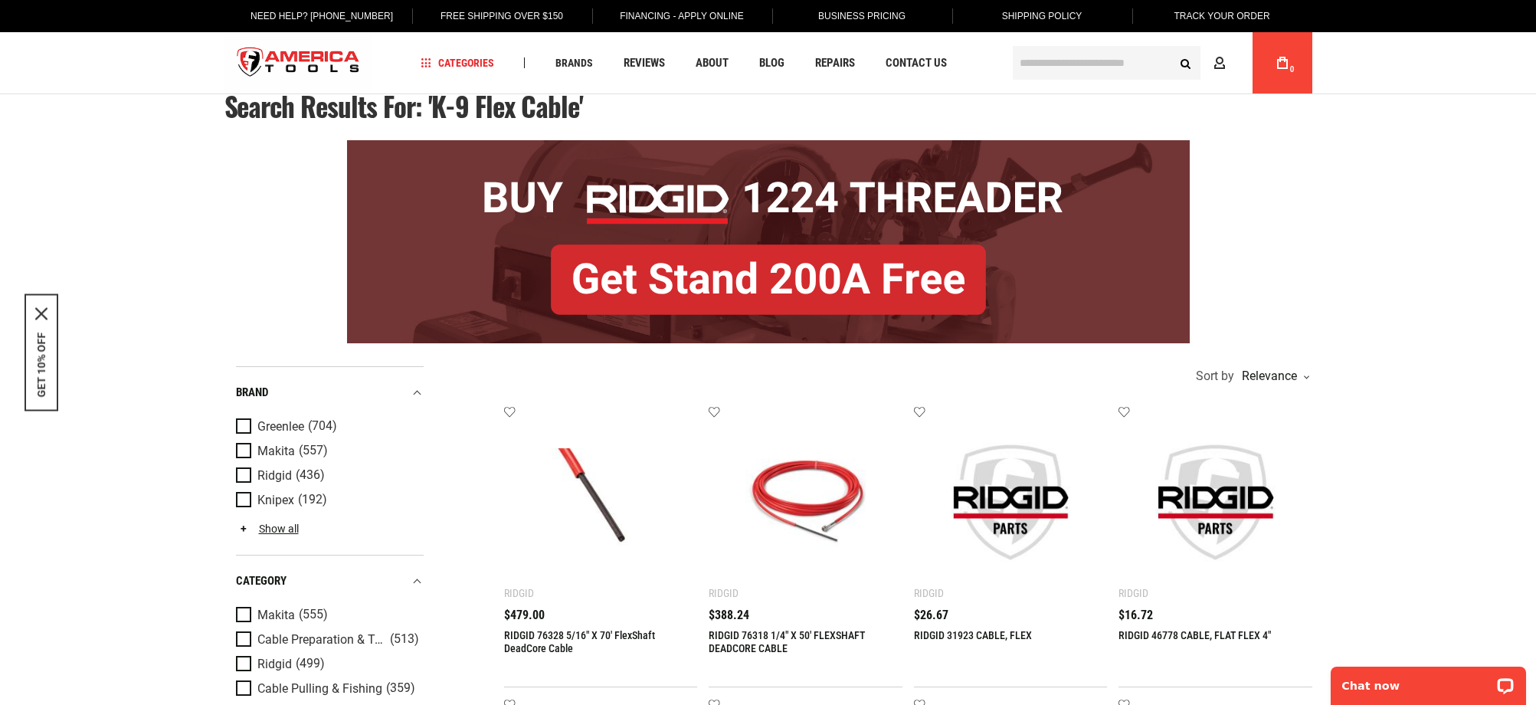
scroll to position [34, 0]
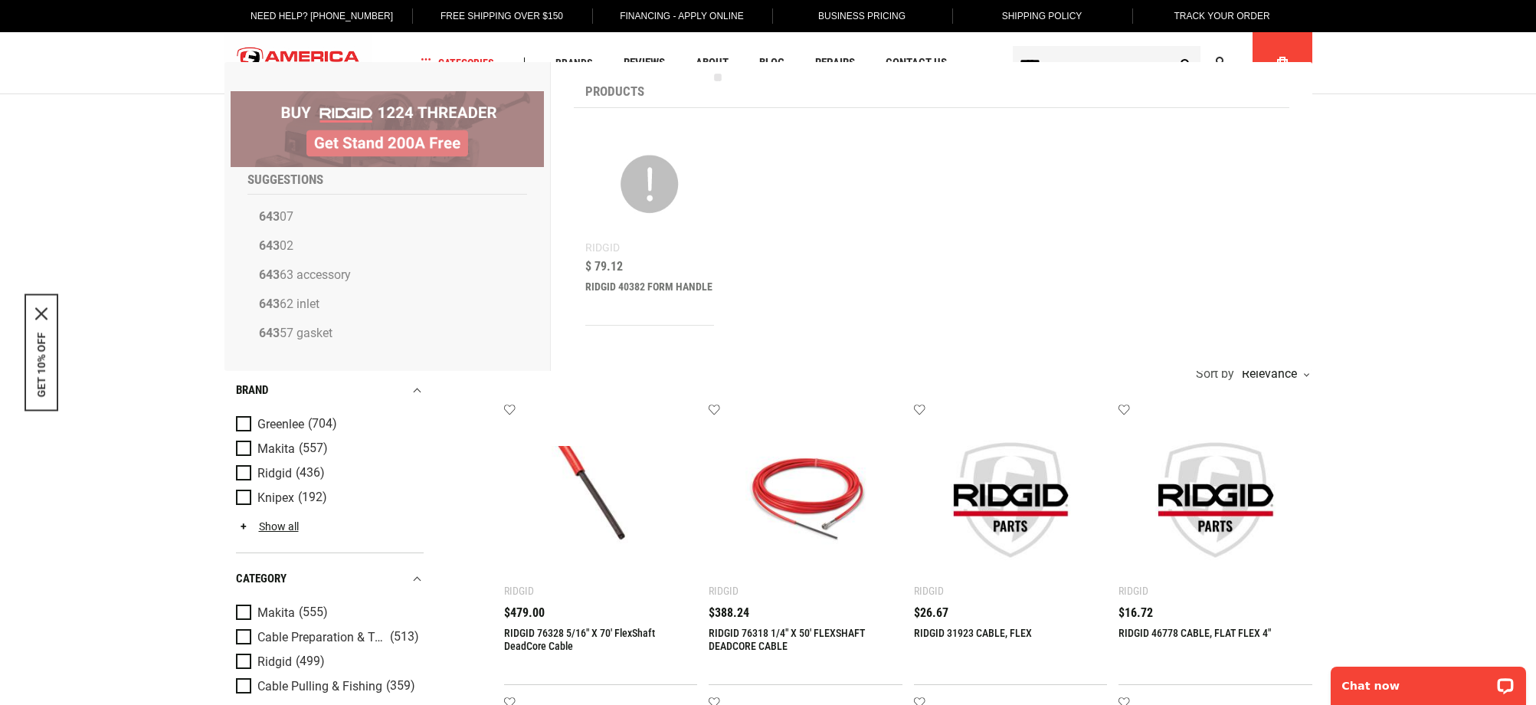
type input "*****"
click at [1171, 48] on button "Search" at bounding box center [1185, 62] width 29 height 29
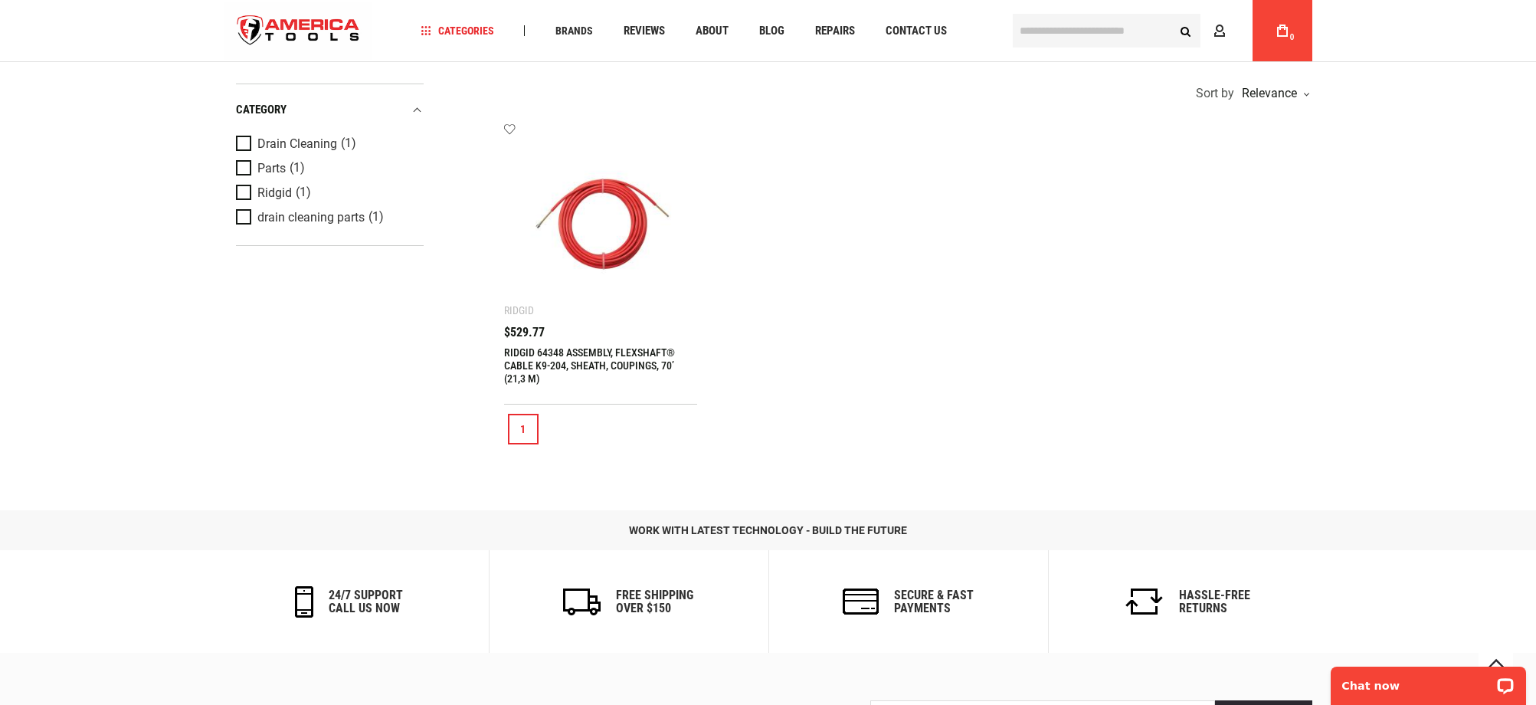
scroll to position [310, 0]
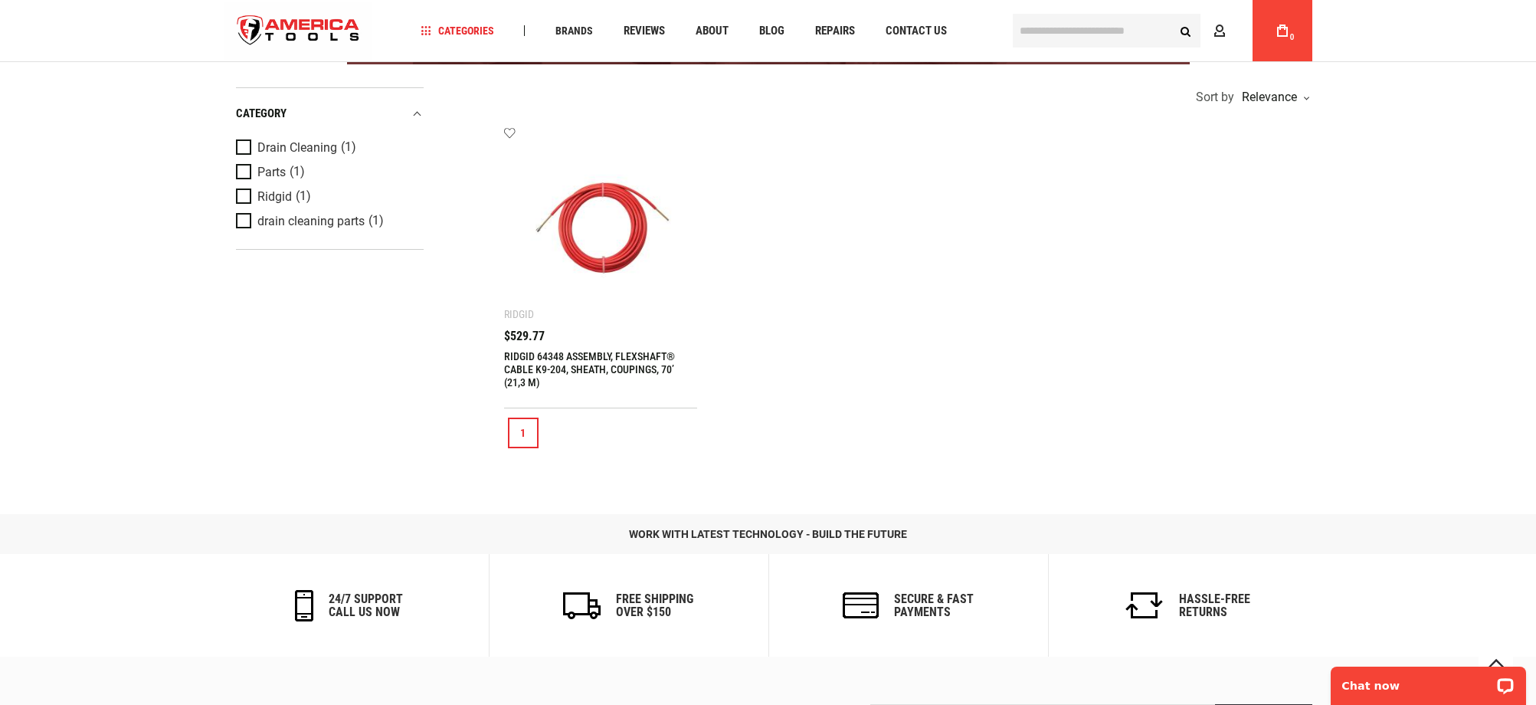
click at [599, 357] on link "RIDGID 64348 ASSEMBLY, FLEXSHAFT® CABLE K9-204, SHEATH, COUPINGS, 70’ (21,3 M)" at bounding box center [589, 369] width 171 height 38
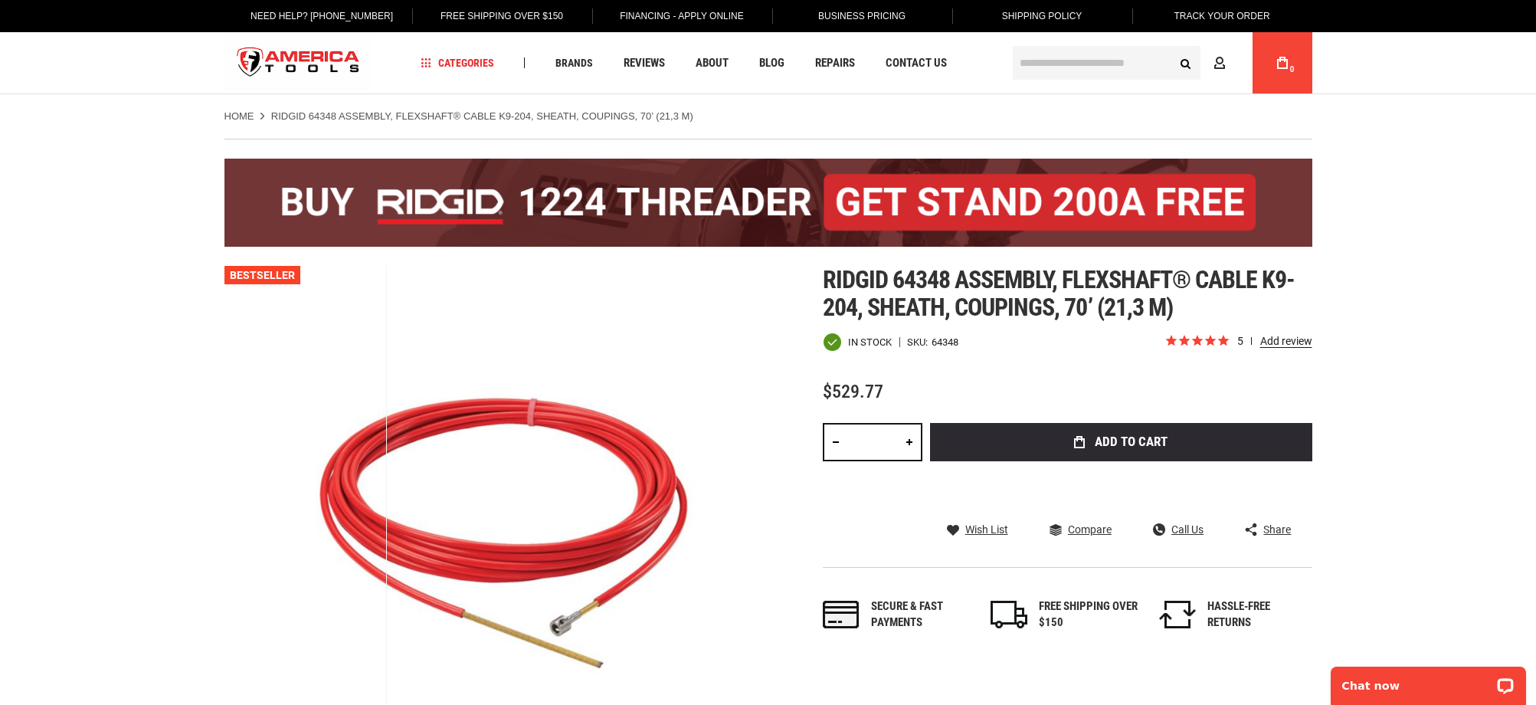
click at [1094, 61] on input "text" at bounding box center [1107, 63] width 188 height 34
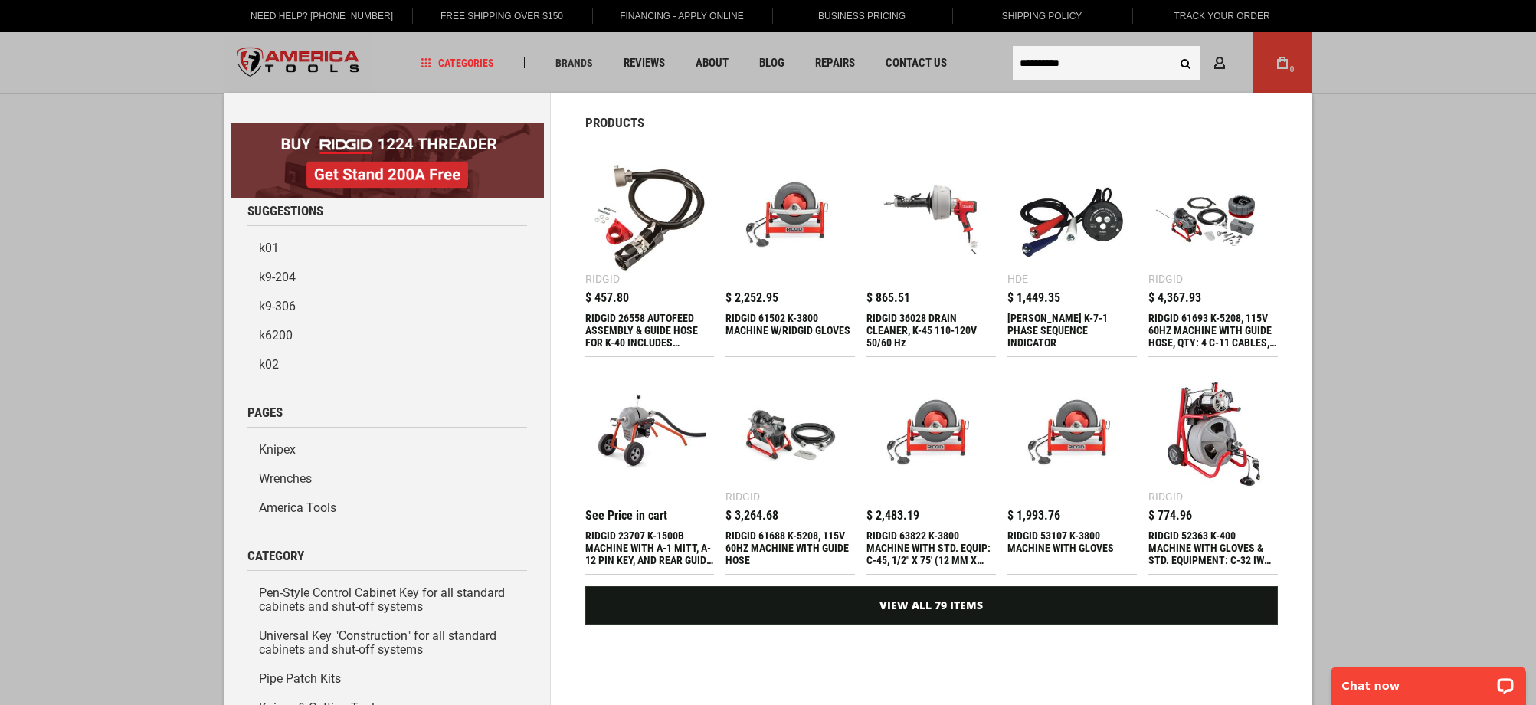
type input "**********"
click at [1171, 48] on button "Search" at bounding box center [1185, 62] width 29 height 29
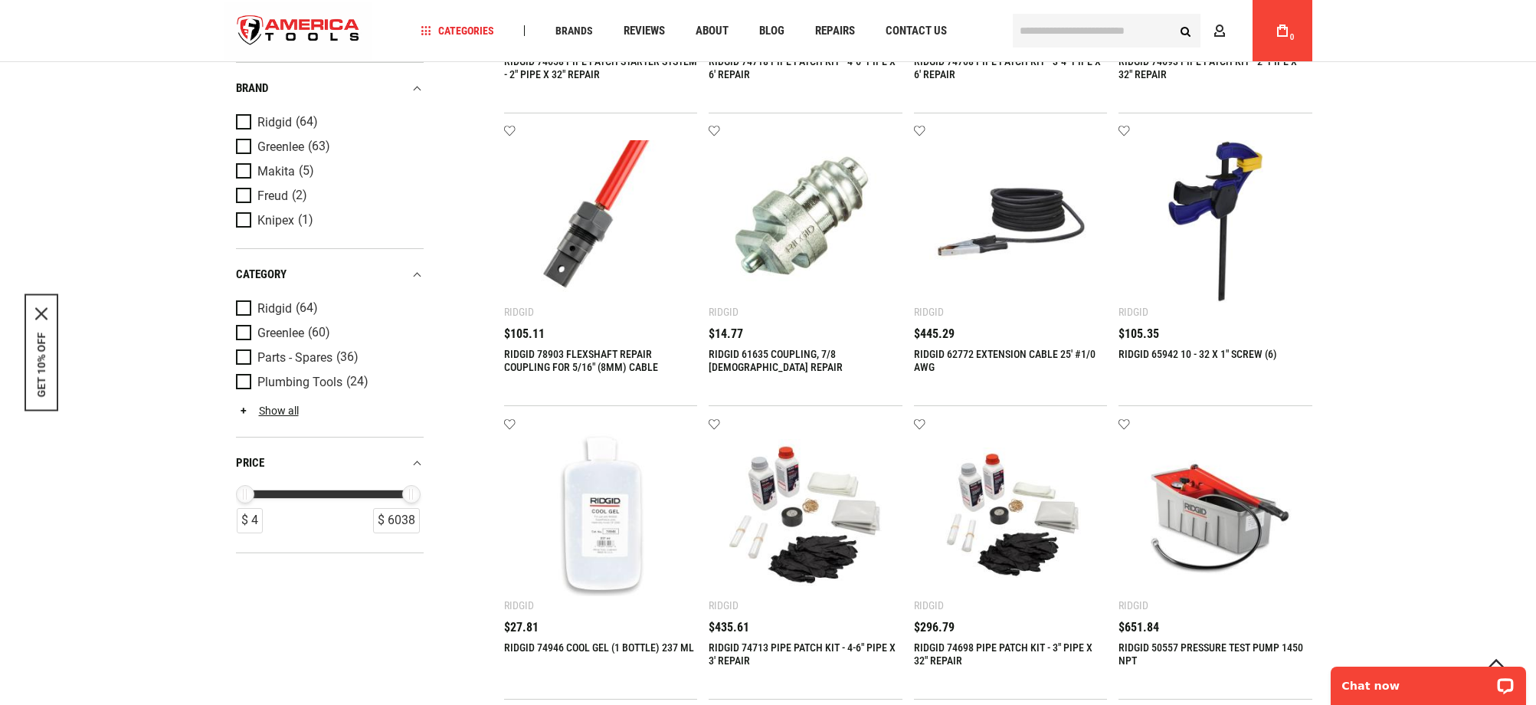
scroll to position [1187, 0]
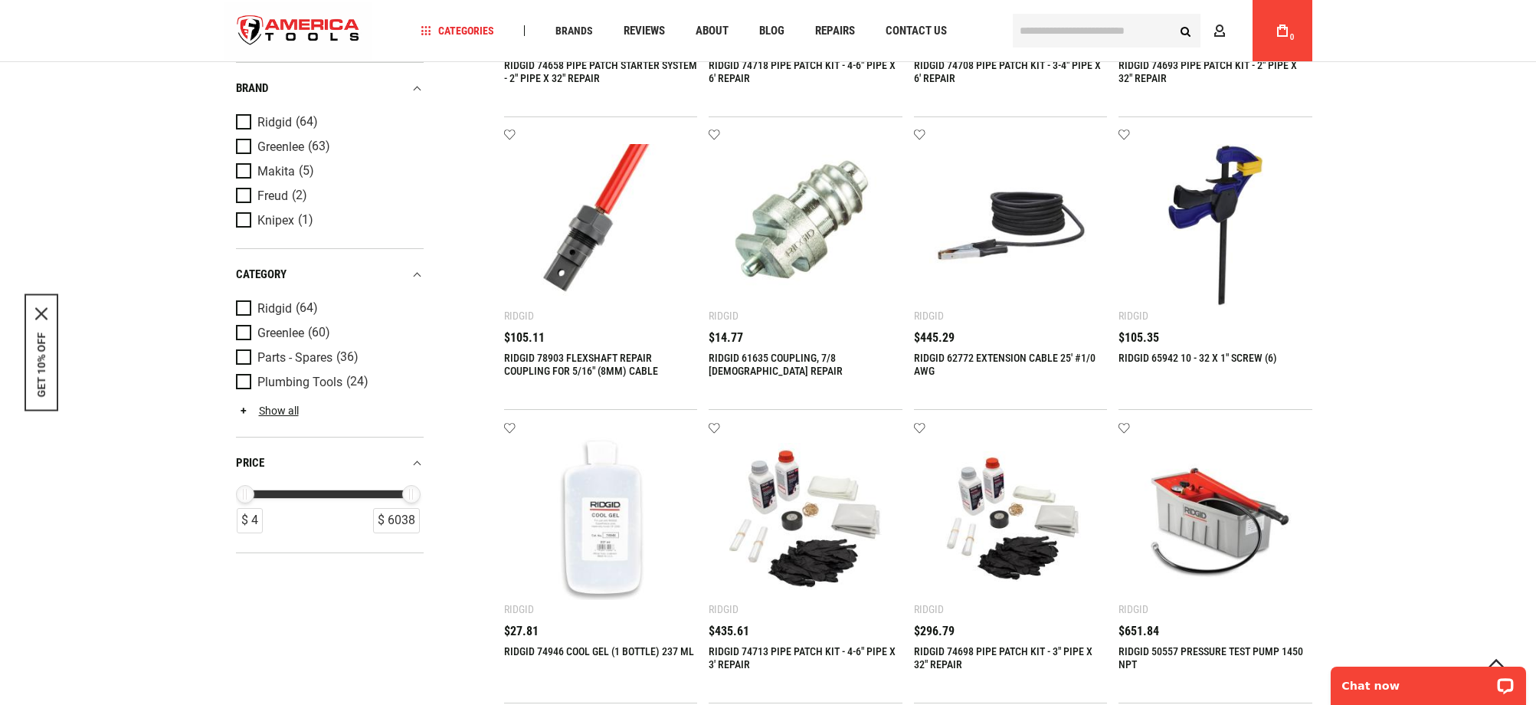
click at [579, 358] on link "RIDGID 78903 FLEXSHAFT REPAIR COUPLING FOR 5/16" (8MM) CABLE" at bounding box center [581, 364] width 154 height 25
